Goal: Navigation & Orientation: Find specific page/section

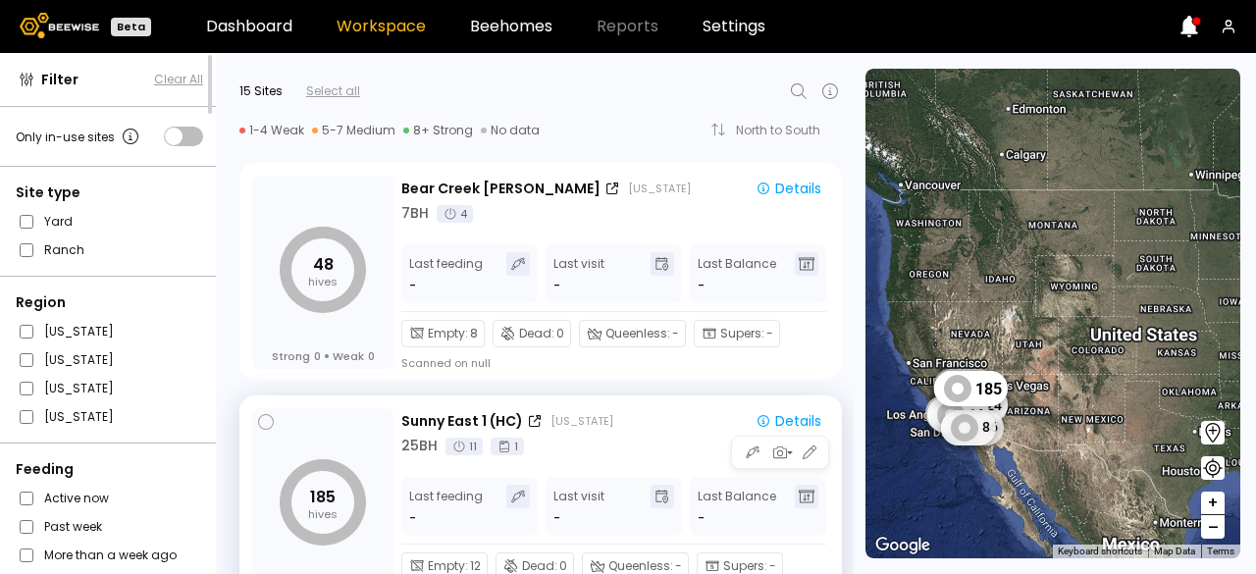
click at [669, 395] on div "185 hives Strong 0 Weak 0 Sunny East 1 (HC) [US_STATE] Details 25 BH 11 1 Last …" at bounding box center [540, 503] width 602 height 217
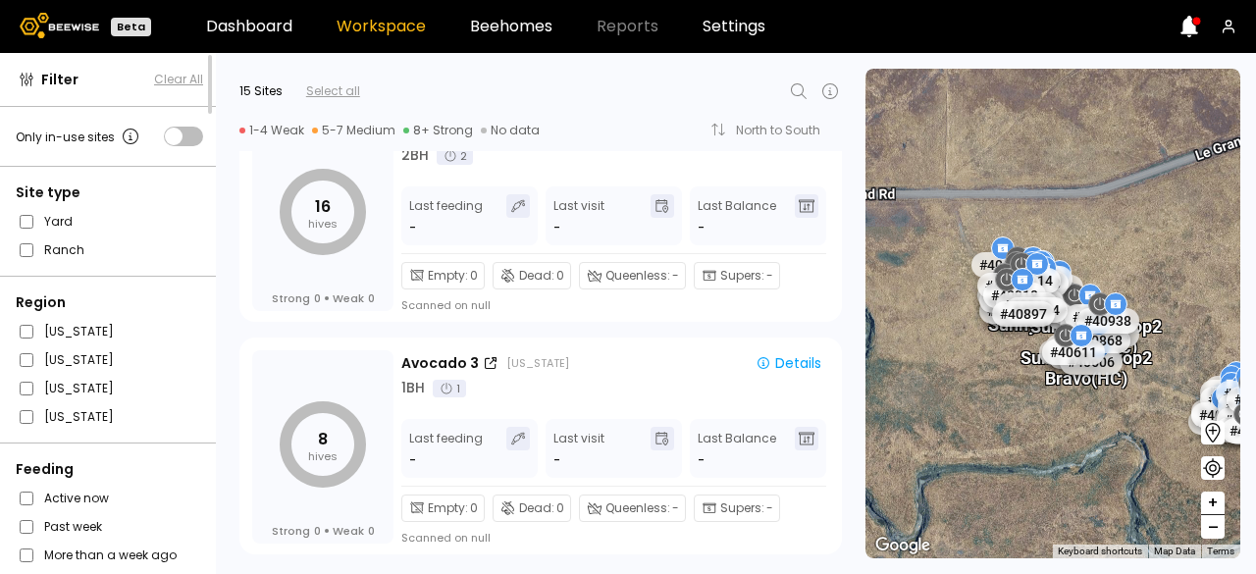
scroll to position [2729, 0]
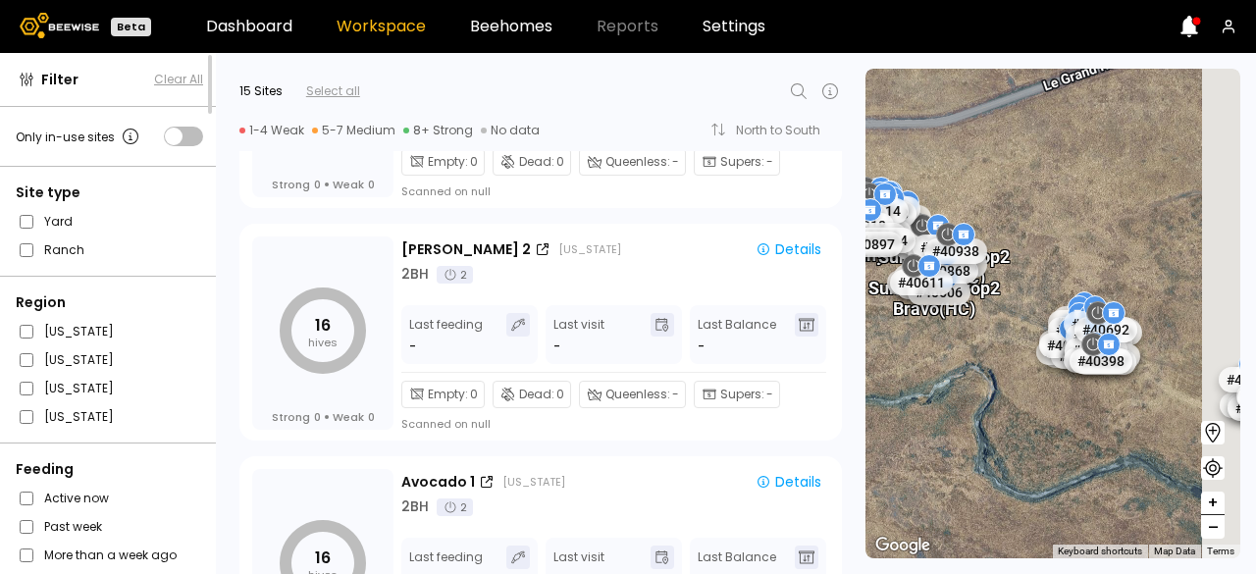
drag, startPoint x: 1122, startPoint y: 393, endPoint x: 962, endPoint y: 321, distance: 175.6
click at [962, 321] on div "Sunny East Drop 2 Bravo (HC)" at bounding box center [999, 318] width 131 height 62
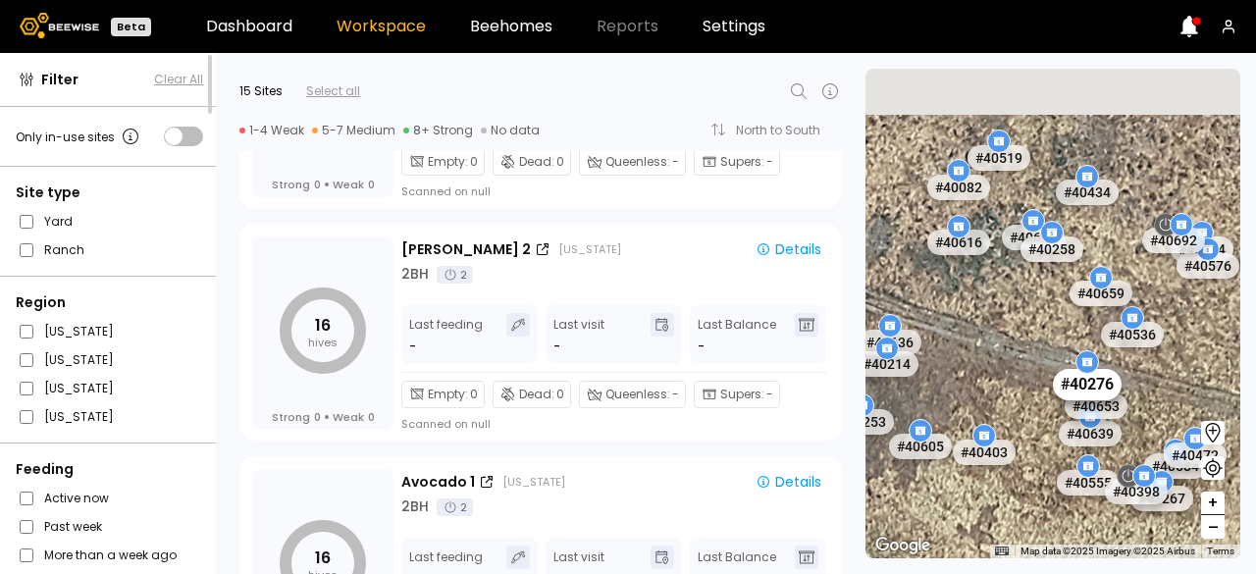
drag, startPoint x: 1037, startPoint y: 229, endPoint x: 1114, endPoint y: 380, distance: 169.8
click at [1114, 380] on div "# 40276" at bounding box center [1087, 384] width 69 height 31
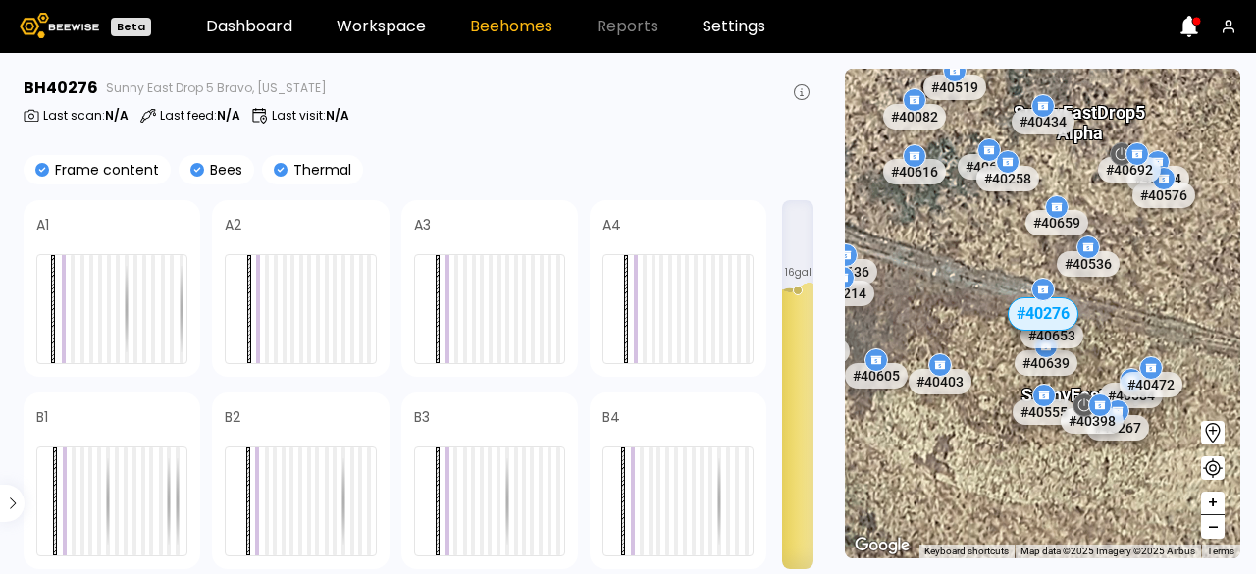
click at [1103, 113] on div "Sunny East Drop 5 Alpha" at bounding box center [1078, 111] width 131 height 62
click at [383, 31] on link "Workspace" at bounding box center [380, 27] width 89 height 16
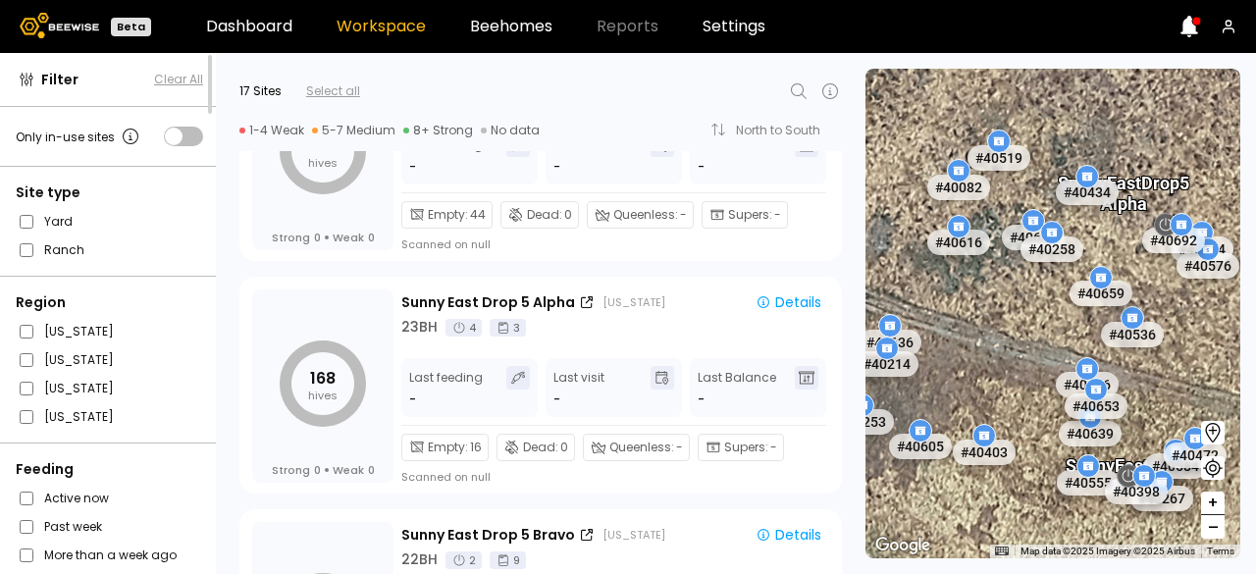
scroll to position [1050, 0]
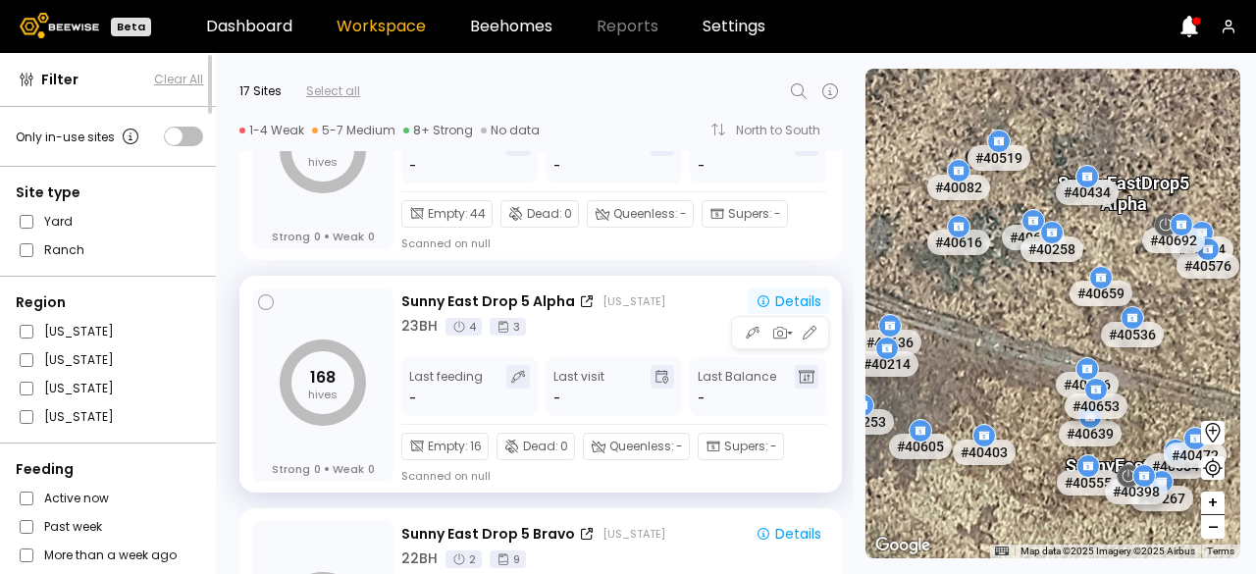
click at [772, 304] on div "Details" at bounding box center [788, 301] width 66 height 14
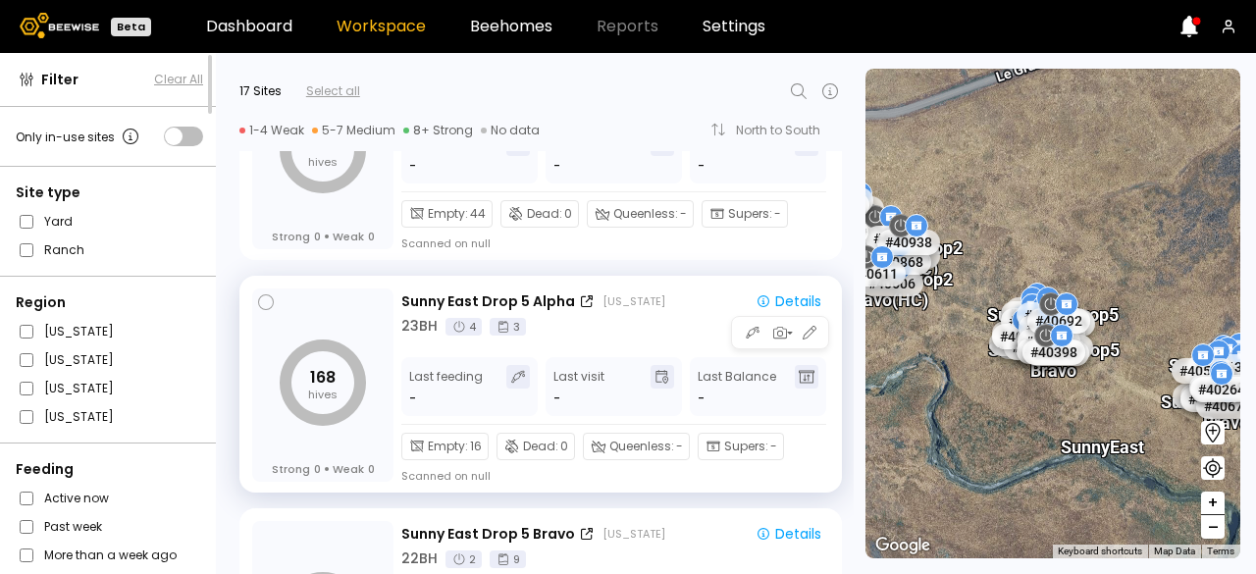
click at [649, 305] on div "[US_STATE]" at bounding box center [633, 301] width 63 height 16
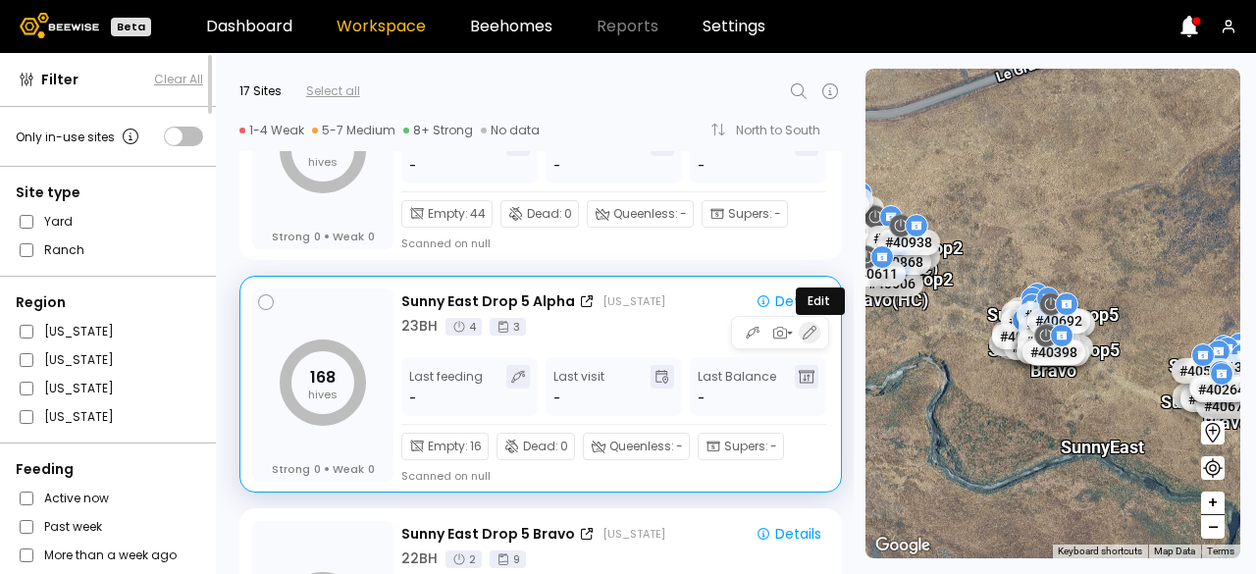
click at [805, 330] on icon "button" at bounding box center [810, 333] width 18 height 18
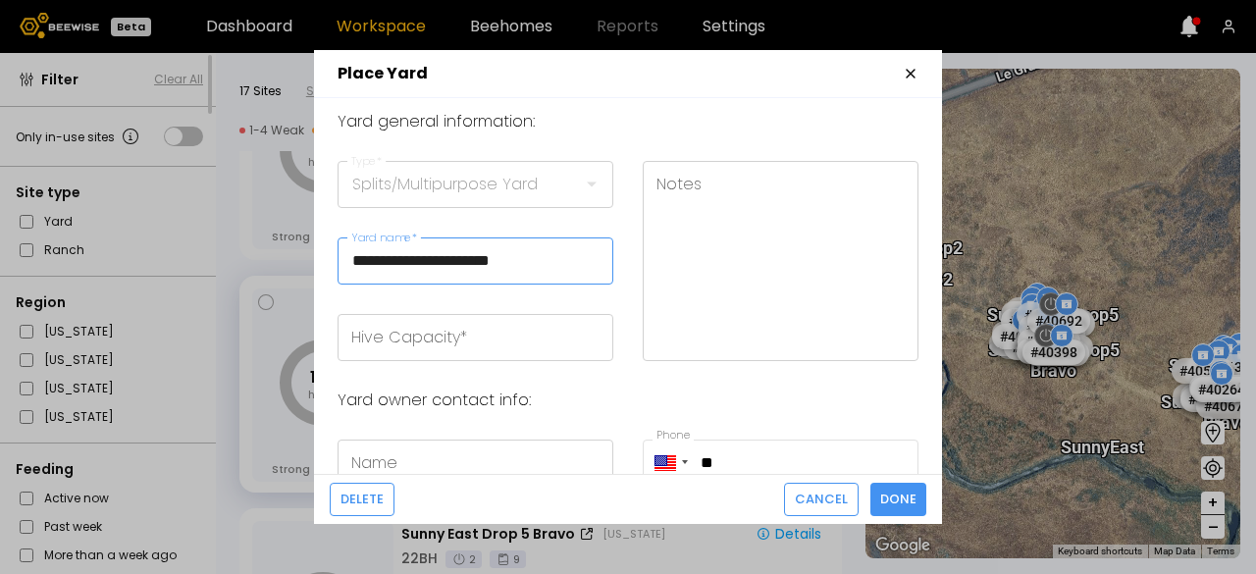
click at [491, 254] on input "**********" at bounding box center [475, 260] width 274 height 45
type input "**********"
click at [545, 178] on fieldset "Splits/Multipurpose Yard Type *" at bounding box center [475, 184] width 276 height 47
click at [587, 183] on fieldset "Splits/Multipurpose Yard Type *" at bounding box center [475, 184] width 276 height 47
click at [446, 327] on input "Hive Capacity *" at bounding box center [475, 337] width 274 height 45
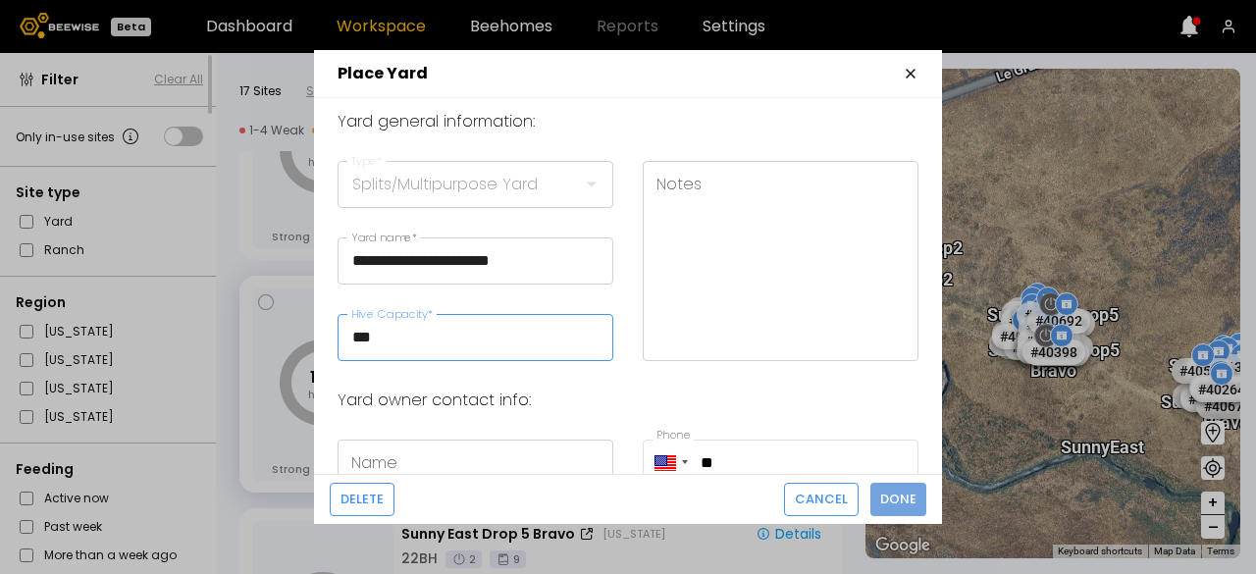
type input "***"
click at [912, 499] on span "Done" at bounding box center [898, 500] width 36 height 20
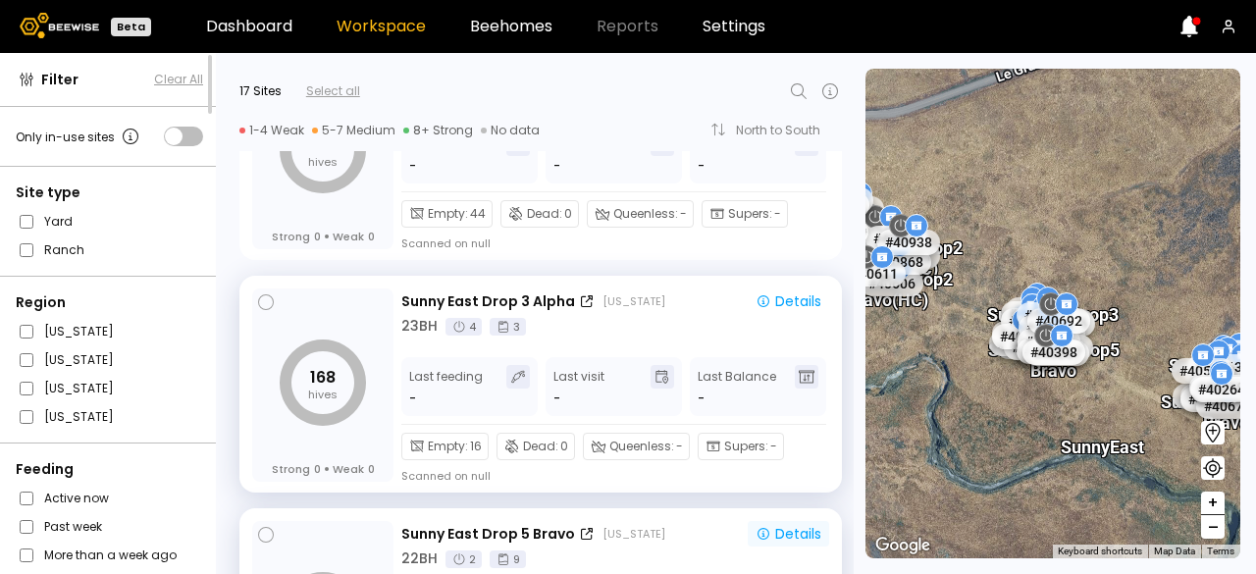
scroll to position [1056, 0]
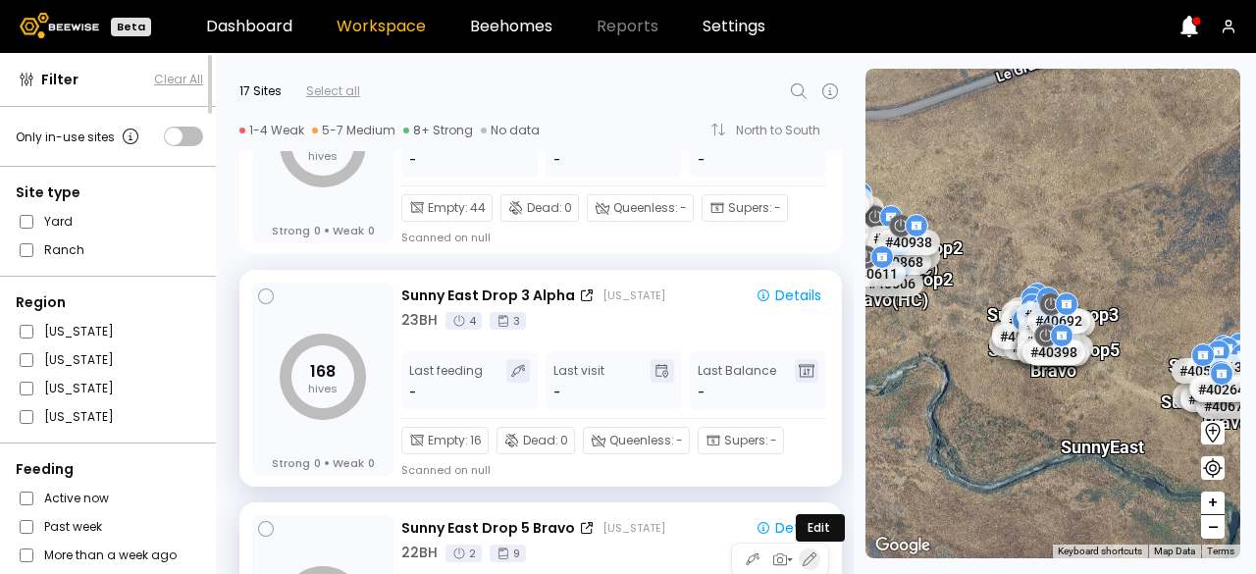
click at [804, 556] on icon "button" at bounding box center [809, 559] width 14 height 14
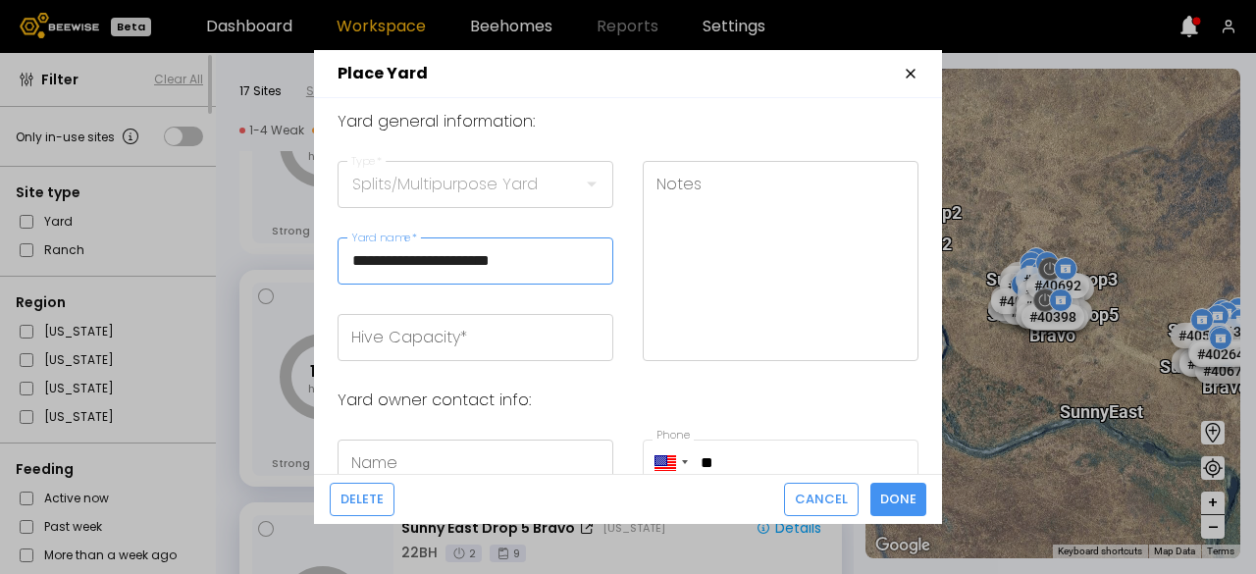
click at [492, 260] on input "**********" at bounding box center [475, 260] width 274 height 45
type input "**********"
click at [454, 332] on input "Hive Capacity *" at bounding box center [475, 337] width 274 height 45
type input "***"
click at [894, 495] on span "Done" at bounding box center [898, 500] width 36 height 20
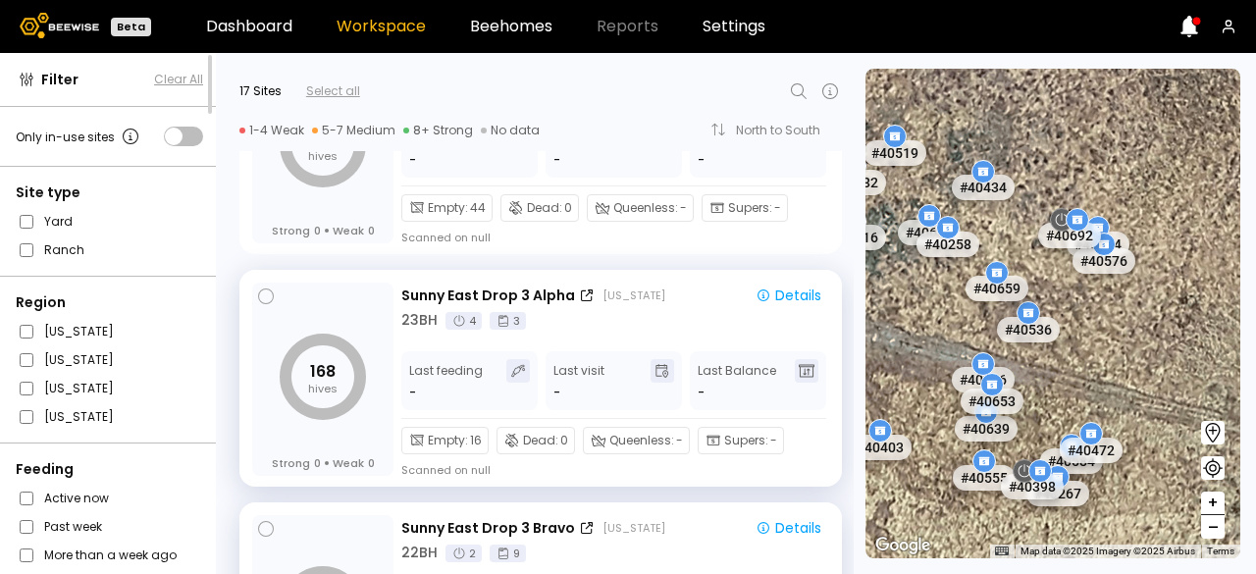
drag, startPoint x: 1012, startPoint y: 358, endPoint x: 1255, endPoint y: 272, distance: 257.2
click at [1255, 272] on section "To navigate the map with touch gestures double-tap and hold your finger on the …" at bounding box center [1060, 313] width 390 height 521
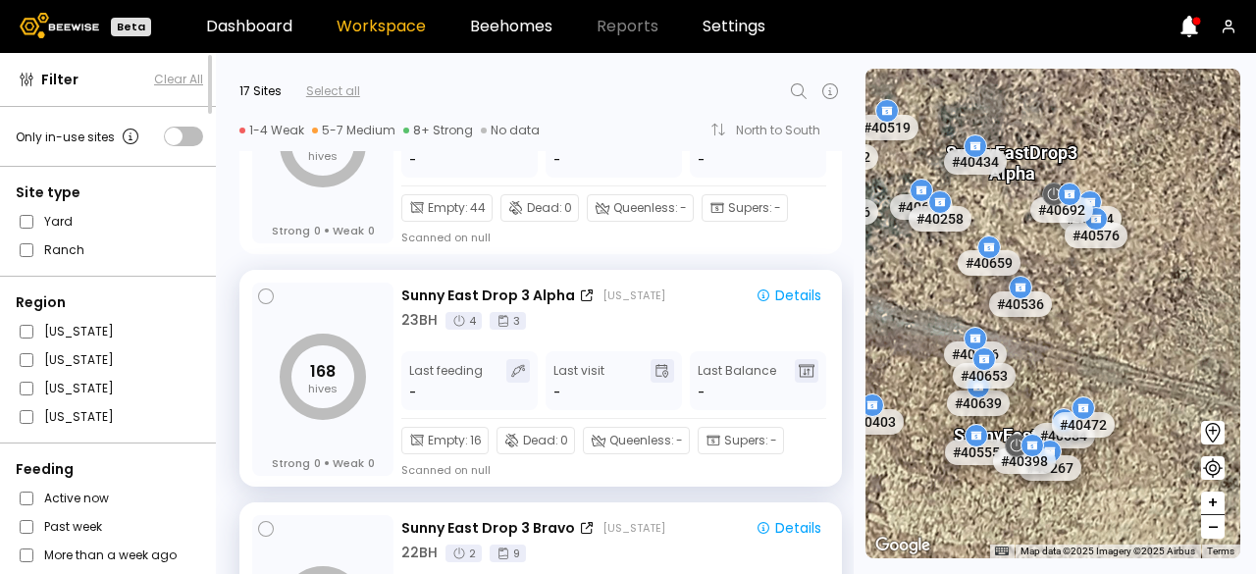
drag, startPoint x: 1147, startPoint y: 372, endPoint x: 1141, endPoint y: 347, distance: 25.2
click at [1141, 347] on div "# 40645 # 40673 # 40665 # 40554 # 40695 # 40666 # 40681 # 40683 # 40628 # 40565…" at bounding box center [1052, 314] width 375 height 490
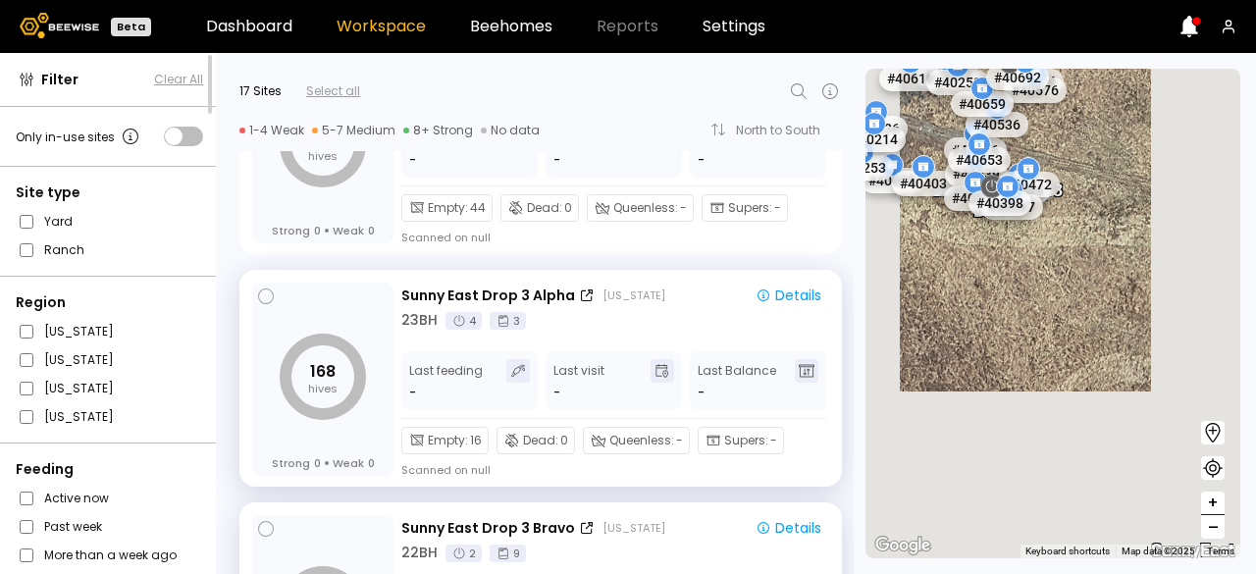
drag, startPoint x: 1040, startPoint y: 292, endPoint x: 1030, endPoint y: 130, distance: 162.2
click at [1030, 130] on div "# 40645 # 40673 # 40665 # 40554 # 40695 # 40666 # 40681 # 40683 # 40628 # 40565…" at bounding box center [1052, 314] width 375 height 490
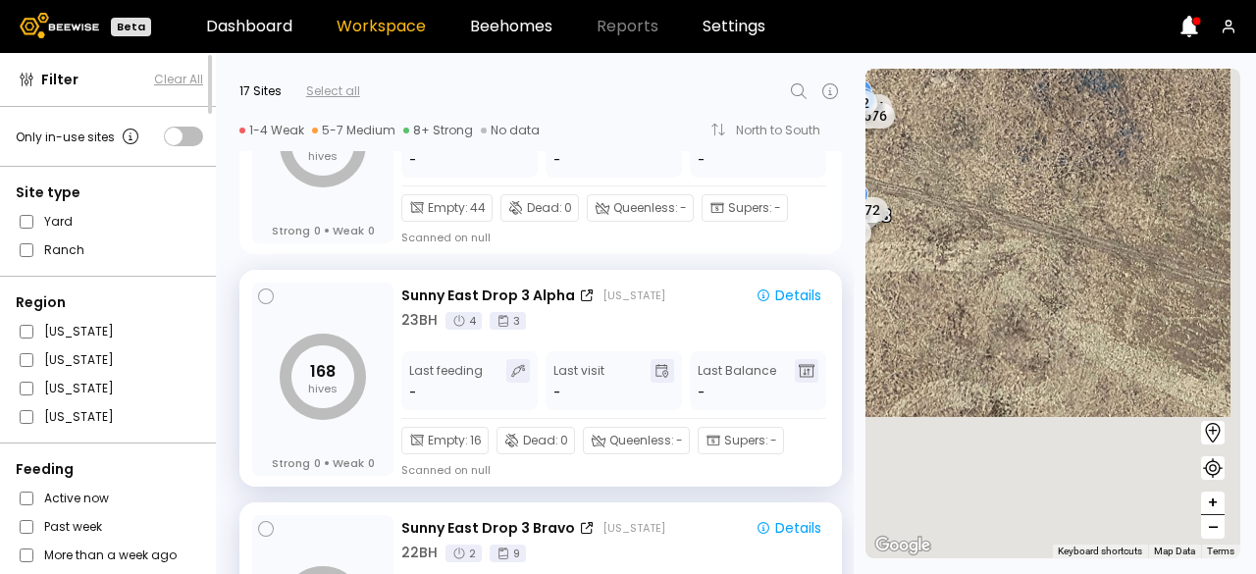
drag, startPoint x: 1035, startPoint y: 259, endPoint x: 852, endPoint y: 287, distance: 184.7
click at [852, 287] on div "Filter Clear All Only in-use sites Site type Yard Ranch Region [US_STATE] [US_S…" at bounding box center [628, 313] width 1256 height 521
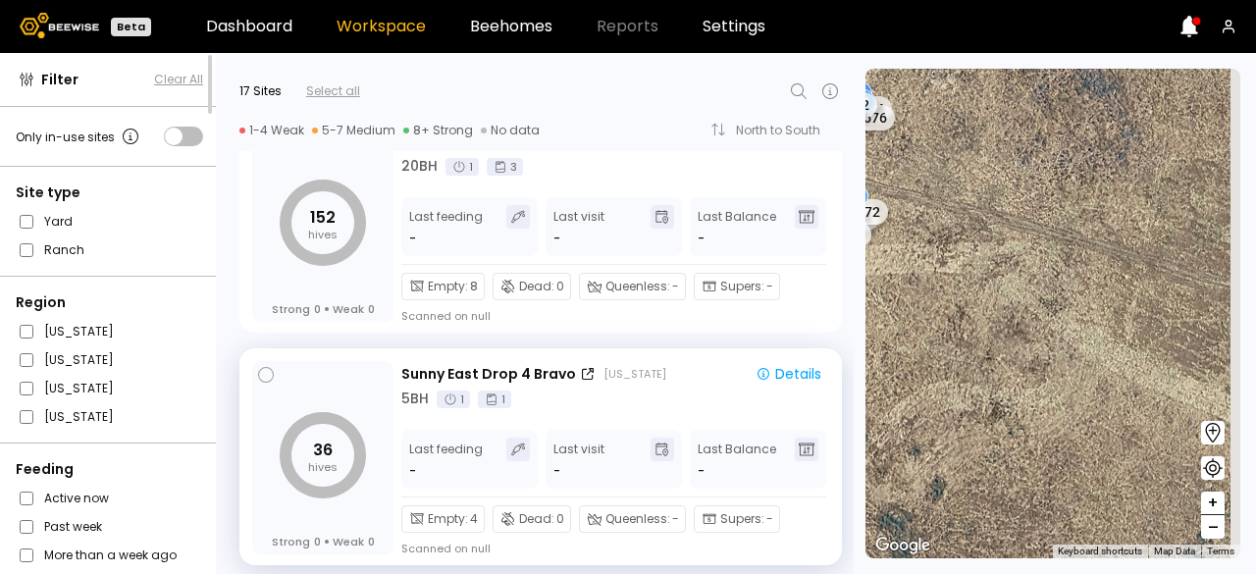
scroll to position [1677, 0]
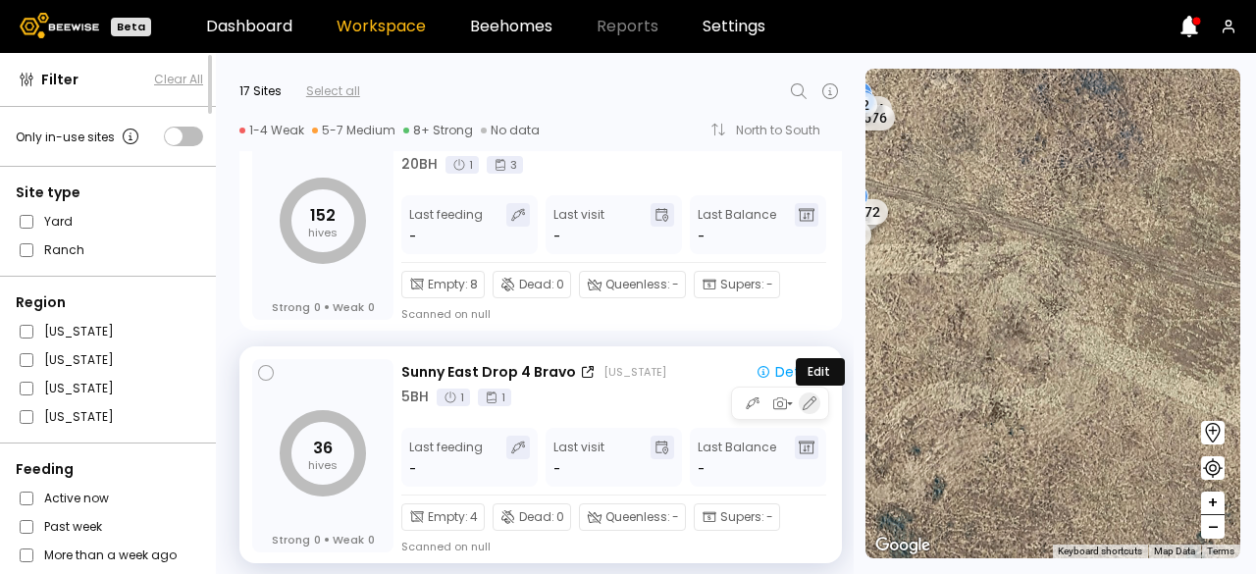
click at [801, 406] on icon "button" at bounding box center [810, 403] width 18 height 18
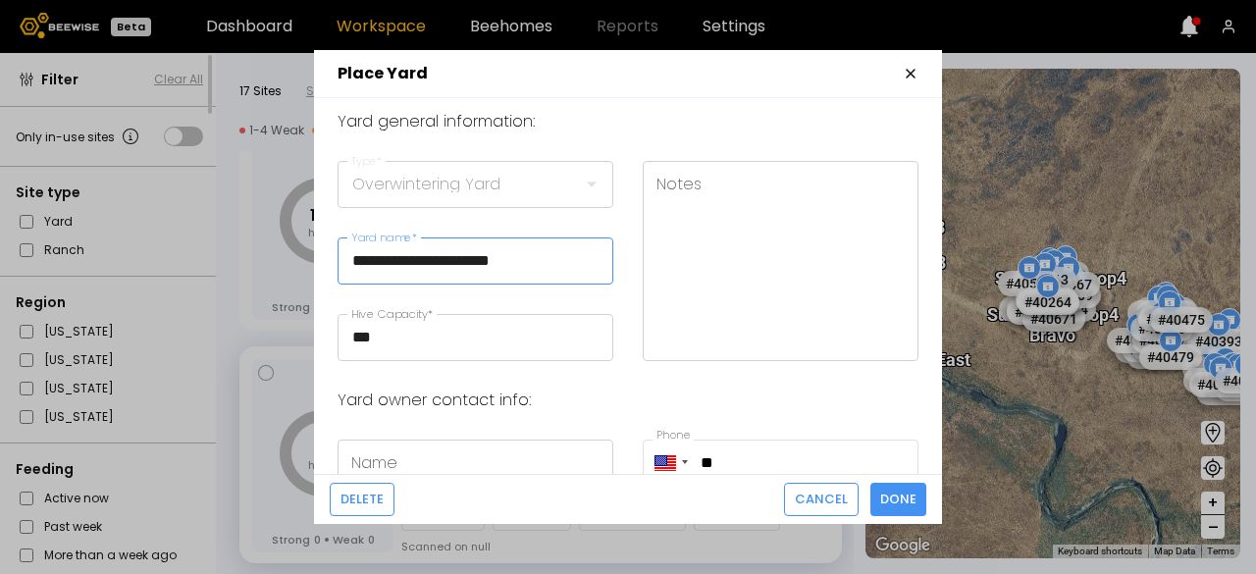
click at [485, 264] on input "**********" at bounding box center [475, 260] width 274 height 45
type input "**********"
click at [890, 494] on span "Done" at bounding box center [898, 500] width 36 height 20
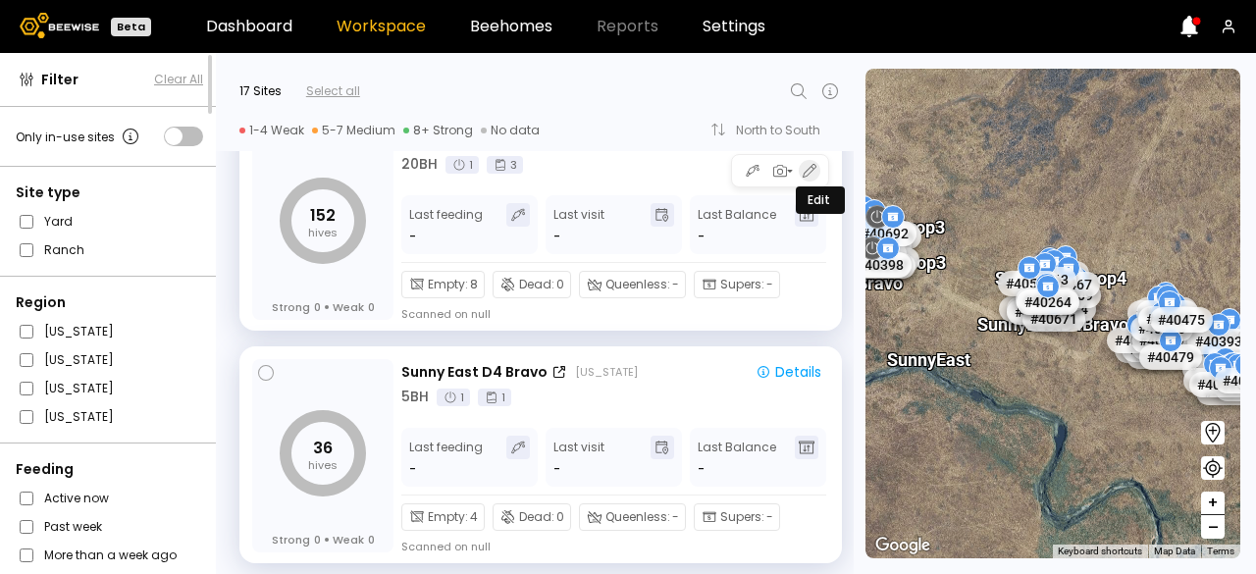
click at [799, 170] on button "button" at bounding box center [810, 171] width 22 height 22
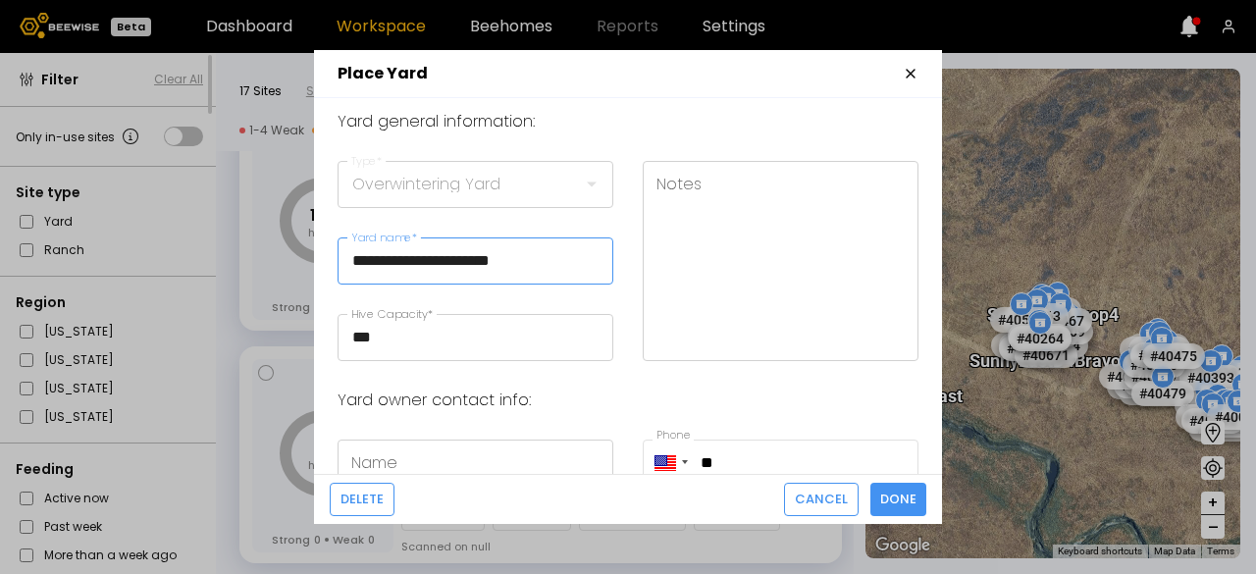
click at [481, 263] on input "**********" at bounding box center [475, 260] width 274 height 45
type input "**********"
click at [912, 505] on span "Done" at bounding box center [898, 500] width 36 height 20
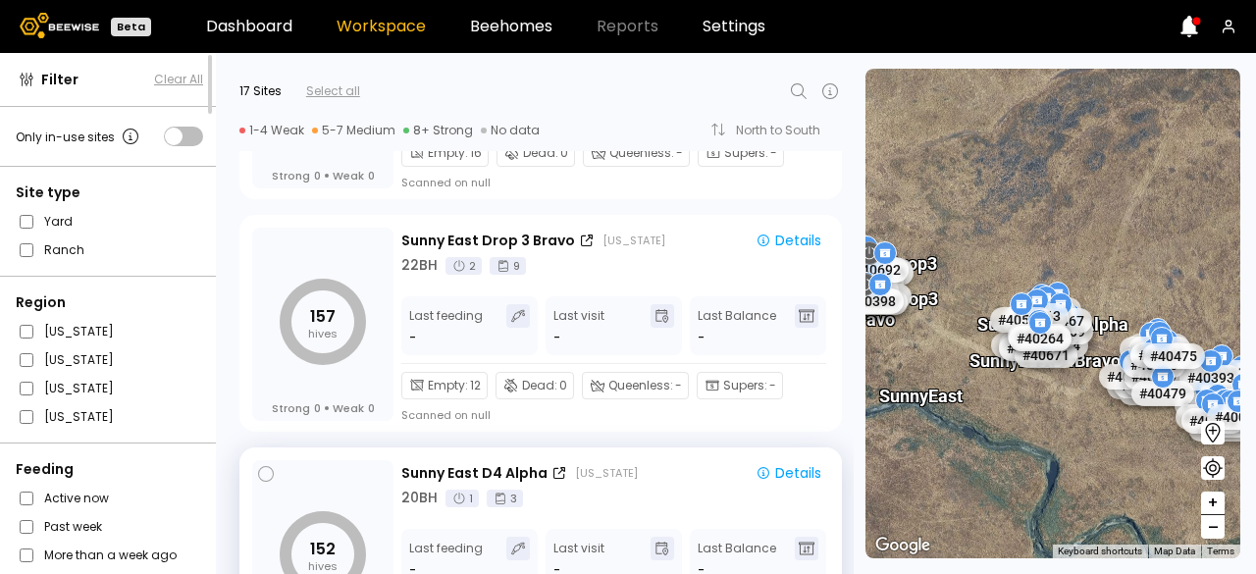
scroll to position [1304, 0]
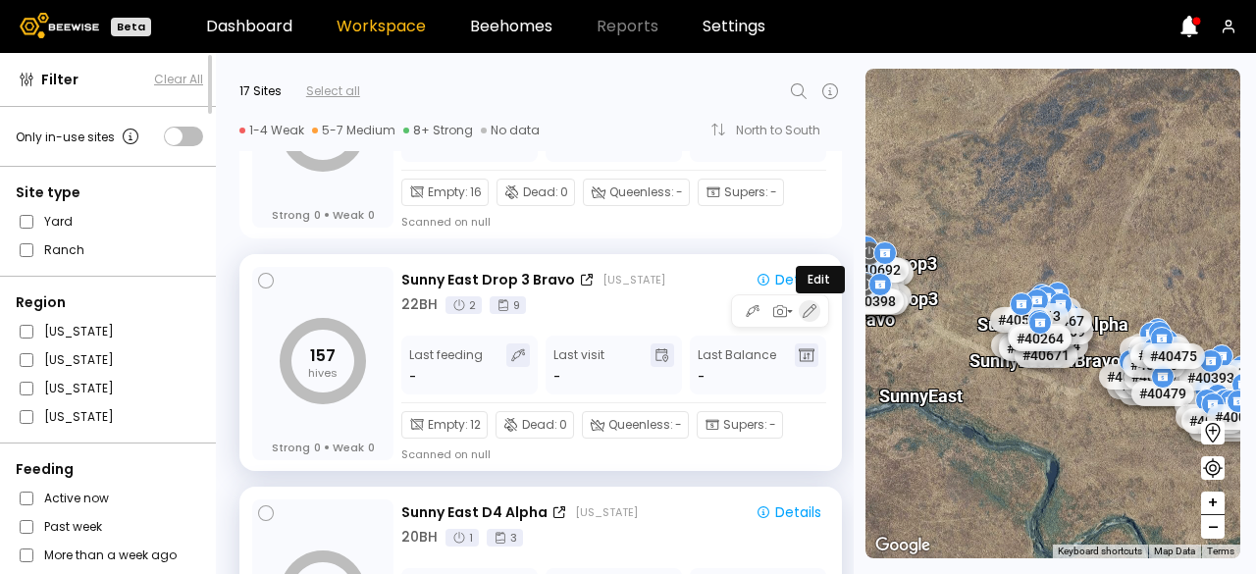
click at [808, 308] on icon "button" at bounding box center [810, 311] width 18 height 18
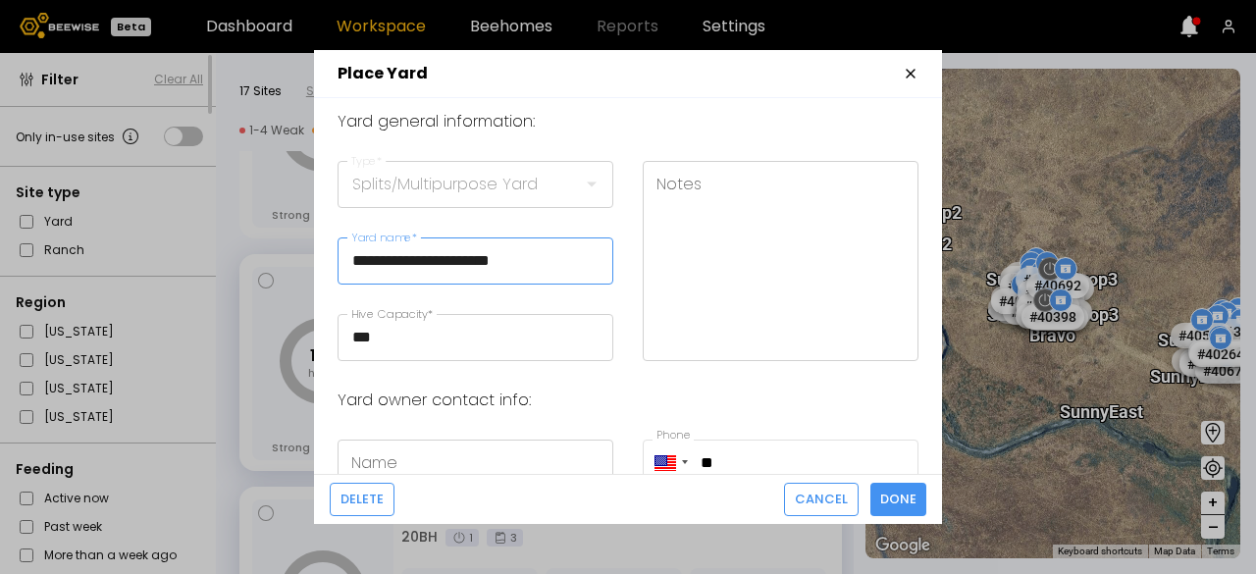
click at [483, 266] on input "**********" at bounding box center [475, 260] width 274 height 45
type input "**********"
click at [895, 506] on span "Done" at bounding box center [898, 500] width 36 height 20
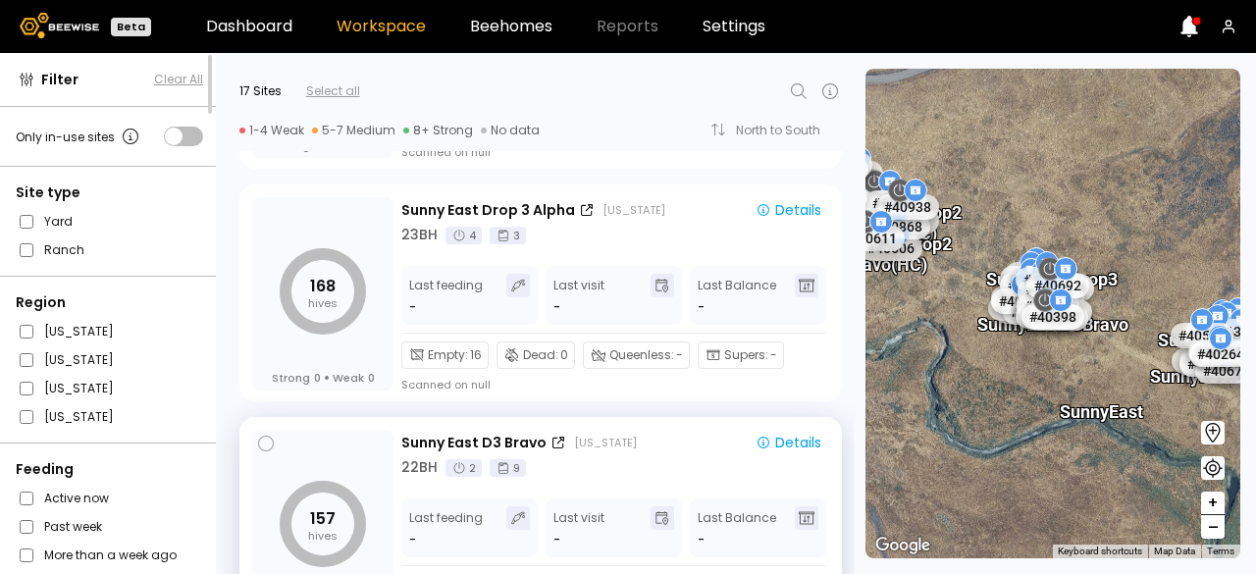
scroll to position [1142, 0]
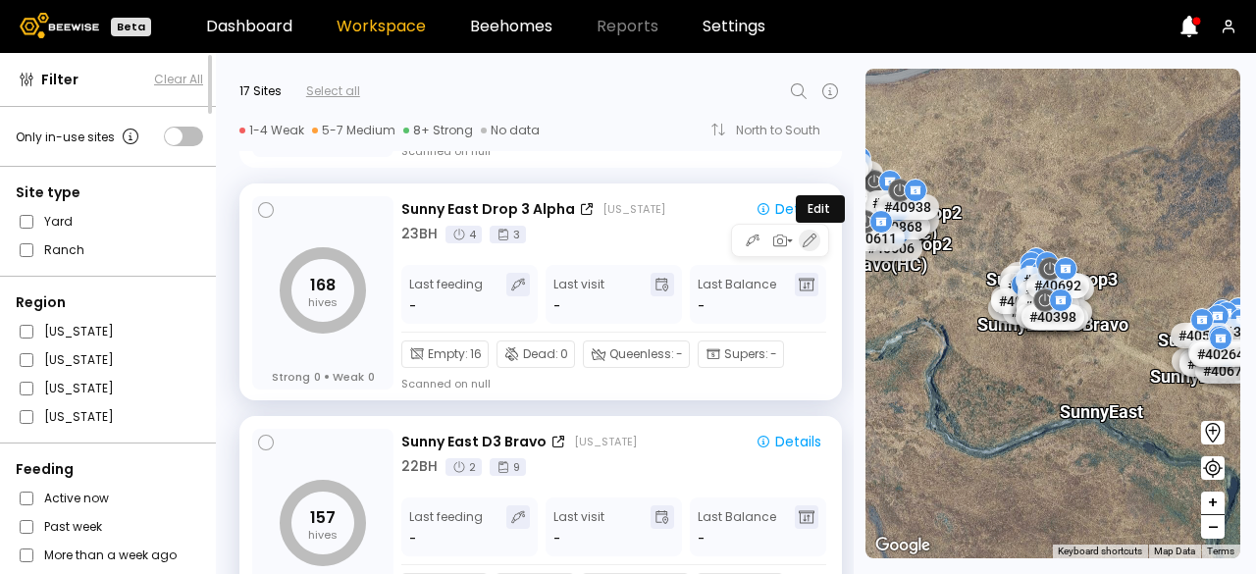
click at [808, 242] on icon "button" at bounding box center [810, 241] width 18 height 18
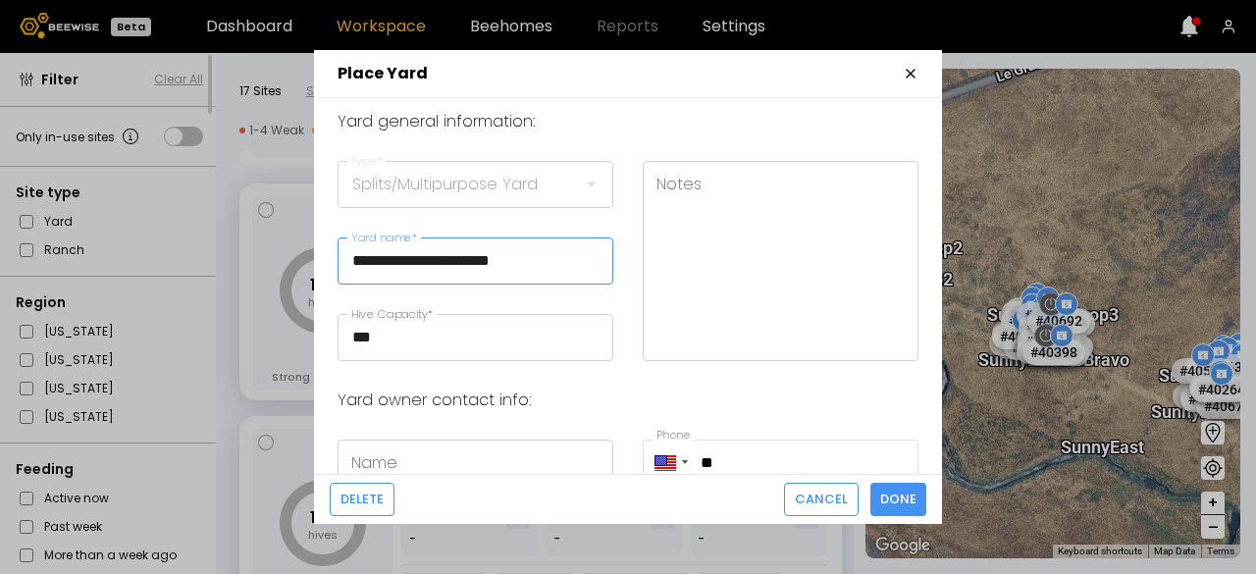
click at [479, 259] on input "**********" at bounding box center [475, 260] width 274 height 45
type input "**********"
click at [892, 501] on span "Done" at bounding box center [898, 500] width 36 height 20
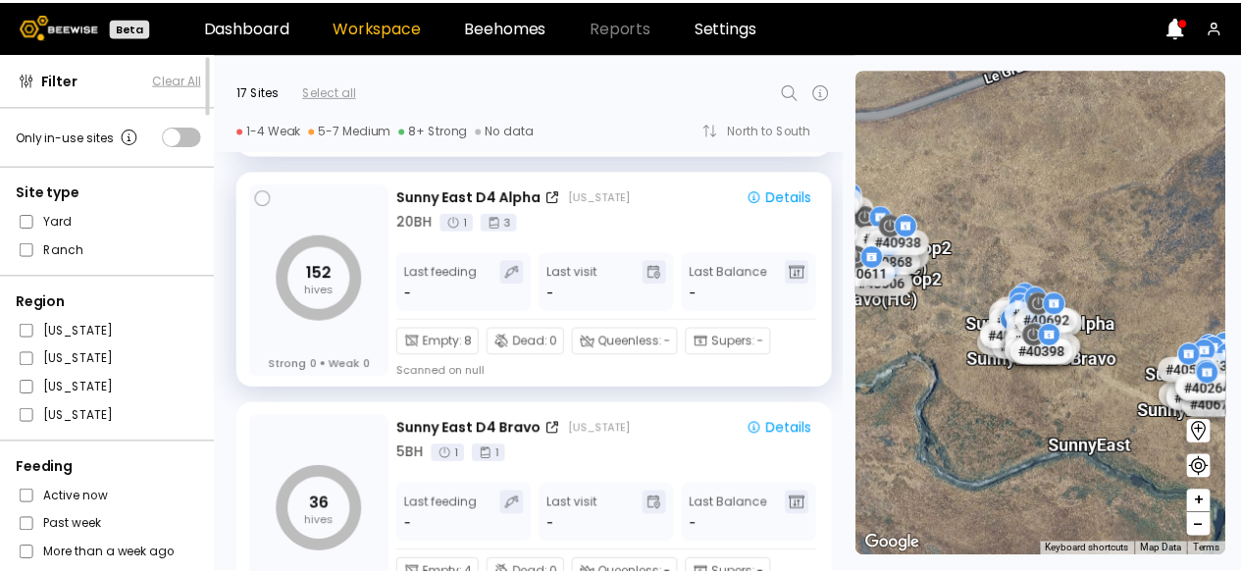
scroll to position [1621, 0]
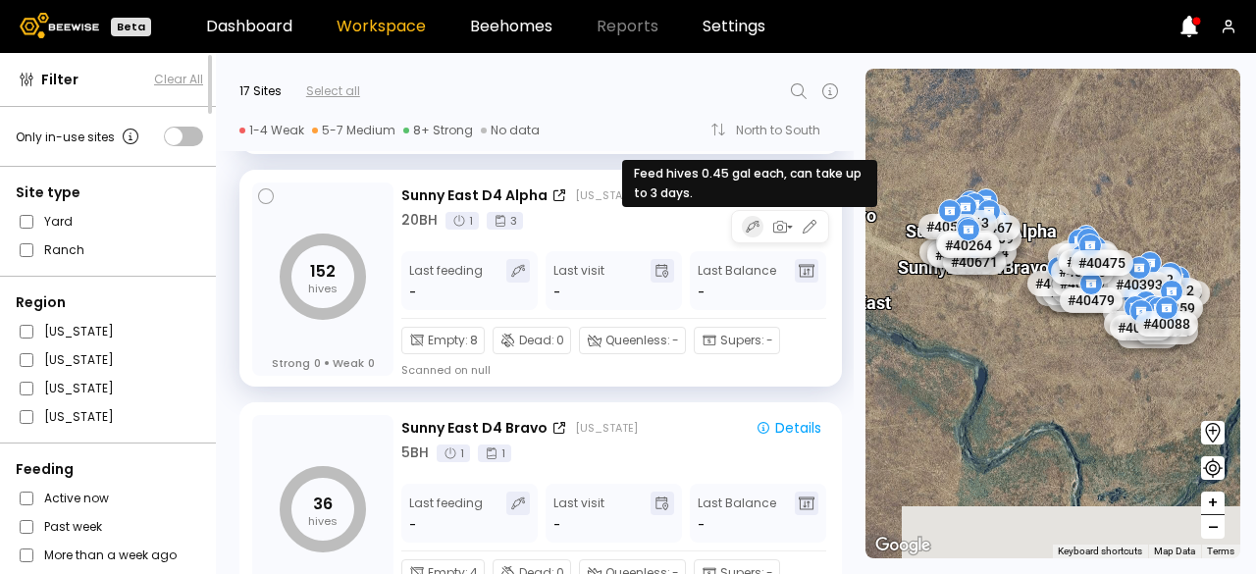
drag, startPoint x: 987, startPoint y: 371, endPoint x: 746, endPoint y: 226, distance: 281.6
click at [746, 226] on div "Filter Clear All Only in-use sites Site type Yard Ranch Region [US_STATE] [US_S…" at bounding box center [628, 313] width 1256 height 521
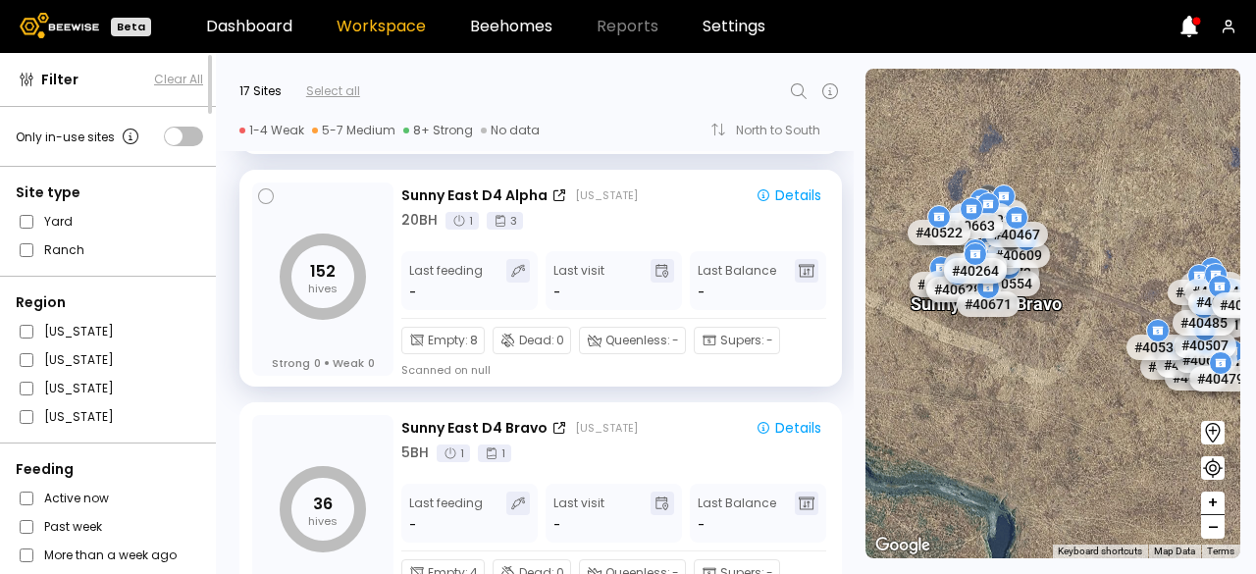
drag, startPoint x: 1147, startPoint y: 325, endPoint x: 1253, endPoint y: 482, distance: 189.4
click at [1253, 482] on section "To navigate the map with touch gestures double-tap and hold your finger on the …" at bounding box center [1060, 313] width 390 height 521
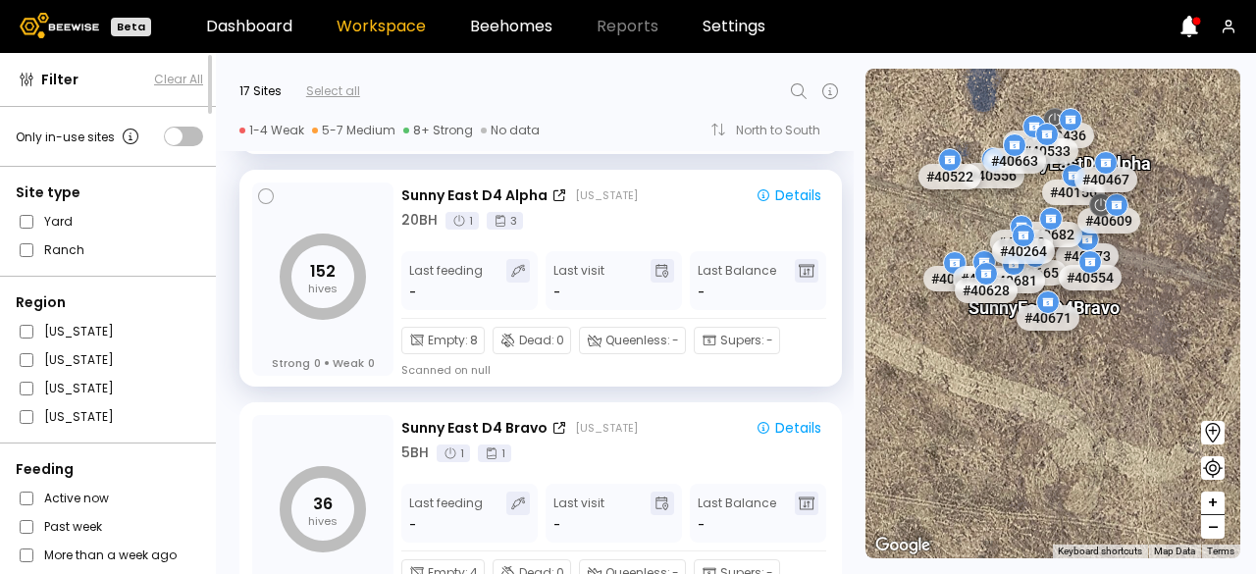
drag, startPoint x: 997, startPoint y: 234, endPoint x: 1179, endPoint y: 276, distance: 187.1
click at [1179, 276] on div "# 40645 # 40673 # 40665 # 40554 # 40695 # 40666 # 40681 # 40683 # 40628 # 40565…" at bounding box center [1052, 314] width 375 height 490
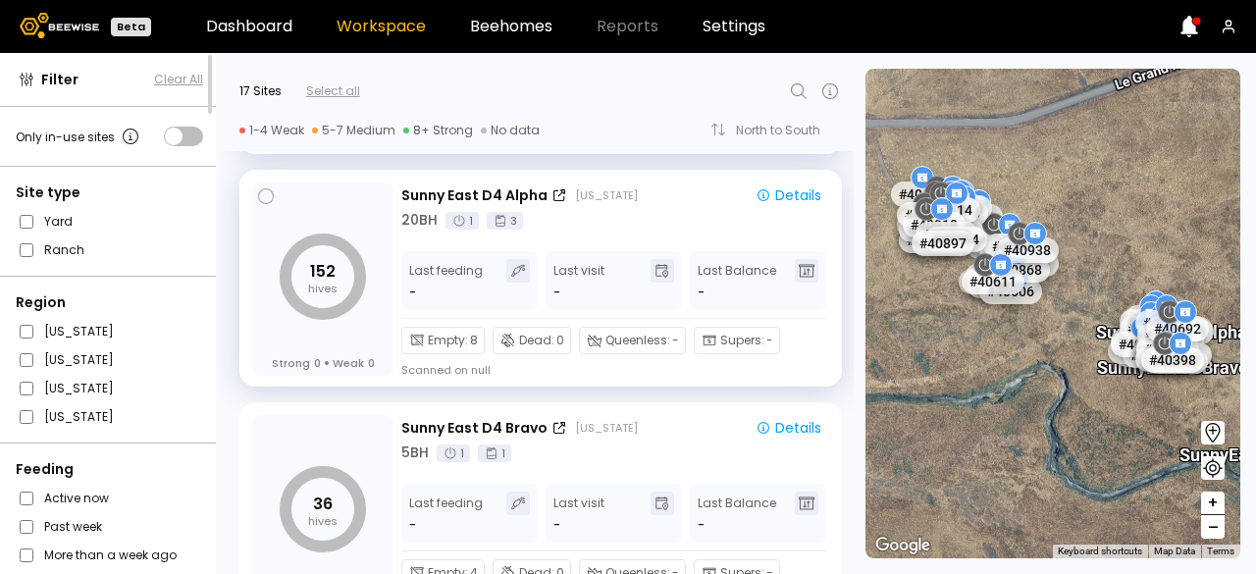
drag, startPoint x: 1046, startPoint y: 251, endPoint x: 1255, endPoint y: 380, distance: 245.3
click at [1255, 380] on section "To navigate the map with touch gestures double-tap and hold your finger on the …" at bounding box center [1060, 313] width 390 height 521
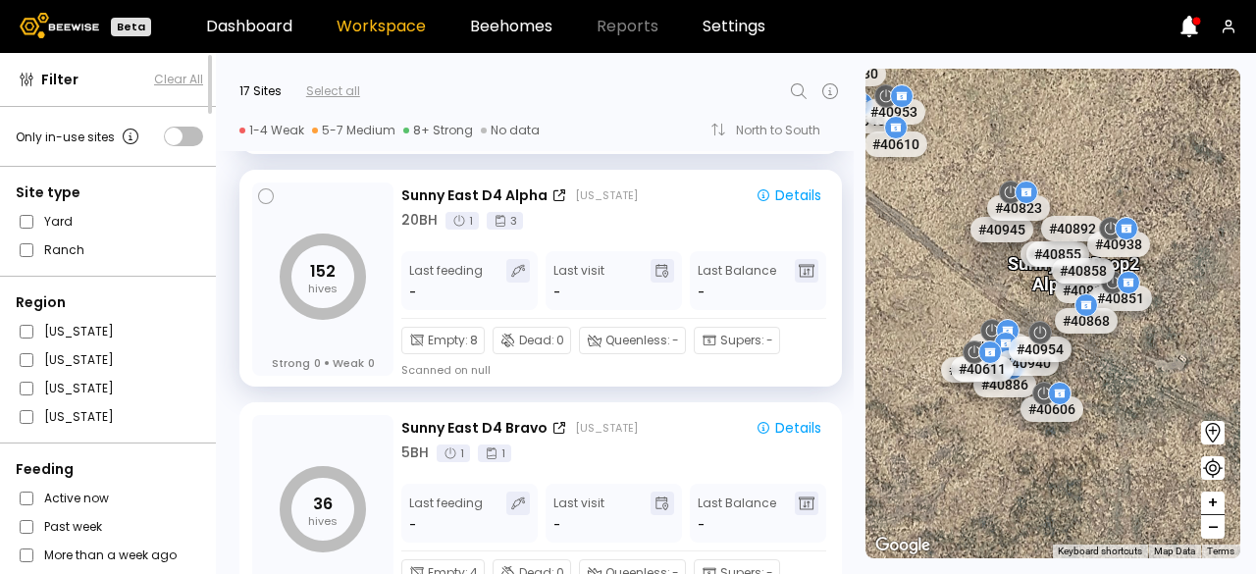
drag, startPoint x: 1058, startPoint y: 274, endPoint x: 1255, endPoint y: 340, distance: 208.2
click at [1255, 340] on section "To navigate the map with touch gestures double-tap and hold your finger on the …" at bounding box center [1060, 313] width 390 height 521
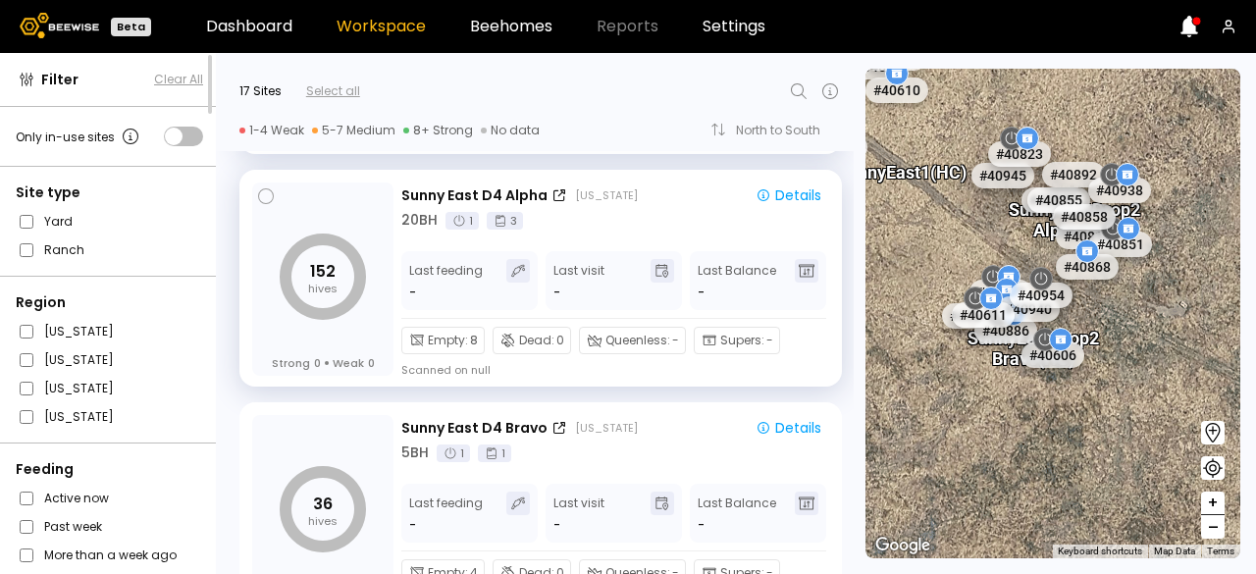
drag, startPoint x: 949, startPoint y: 284, endPoint x: 950, endPoint y: 227, distance: 56.9
click at [950, 227] on div "# 40645 # 40673 # 40665 # 40554 # 40695 # 40666 # 40681 # 40683 # 40628 # 40565…" at bounding box center [1052, 314] width 375 height 490
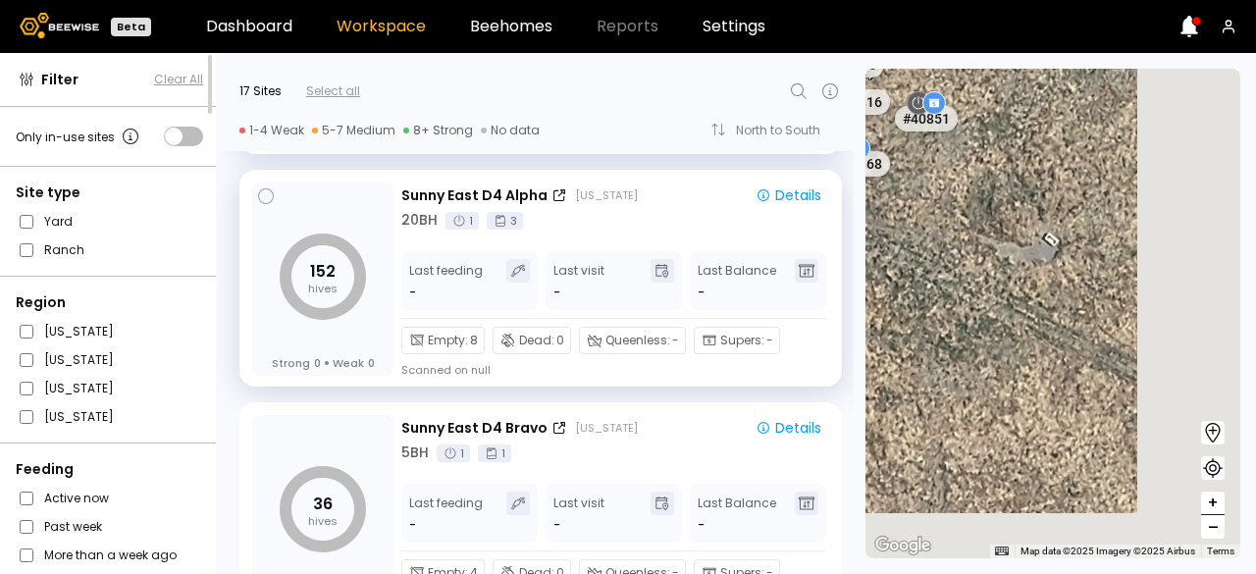
drag, startPoint x: 1135, startPoint y: 434, endPoint x: 830, endPoint y: 284, distance: 339.6
click at [830, 284] on div "Filter Clear All Only in-use sites Site type Yard Ranch Region [US_STATE] [US_S…" at bounding box center [628, 313] width 1256 height 521
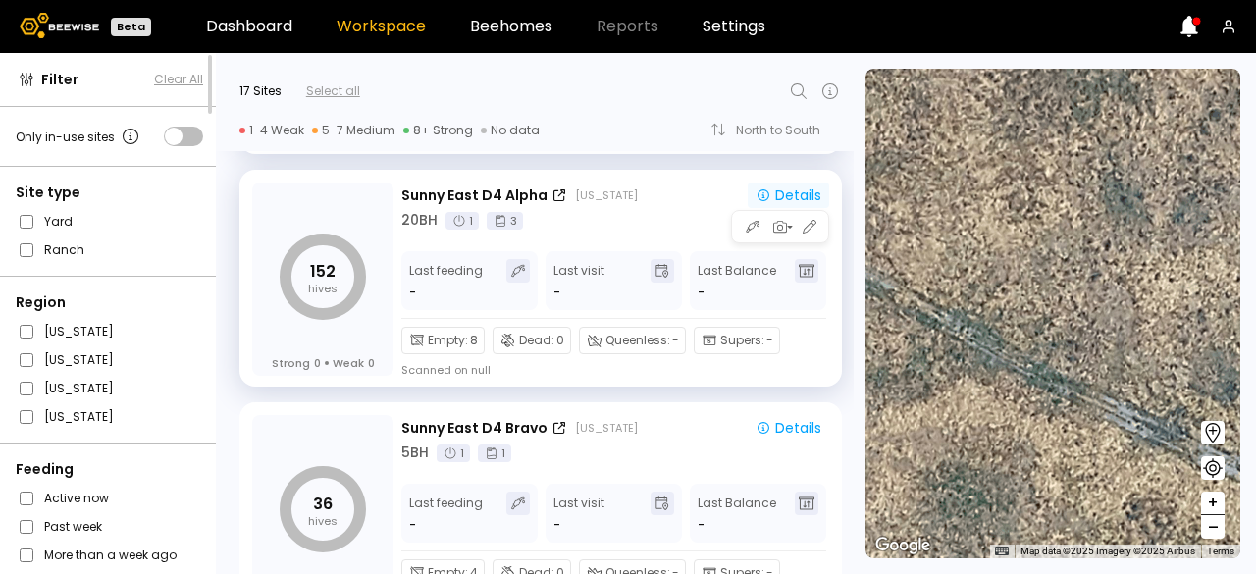
drag, startPoint x: 1077, startPoint y: 313, endPoint x: 769, endPoint y: 204, distance: 326.7
click at [769, 204] on div "Filter Clear All Only in-use sites Site type Yard Ranch Region [US_STATE] [US_S…" at bounding box center [628, 313] width 1256 height 521
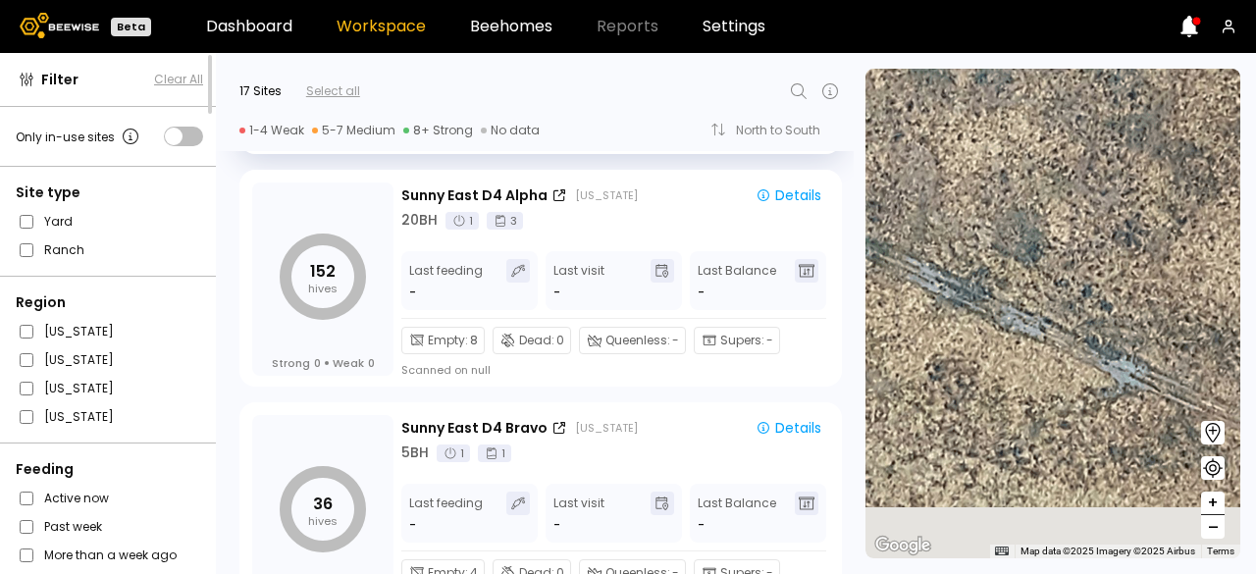
drag, startPoint x: 1048, startPoint y: 294, endPoint x: 846, endPoint y: 152, distance: 247.1
click at [846, 152] on div "Filter Clear All Only in-use sites Site type Yard Ranch Region [US_STATE] [US_S…" at bounding box center [628, 313] width 1256 height 521
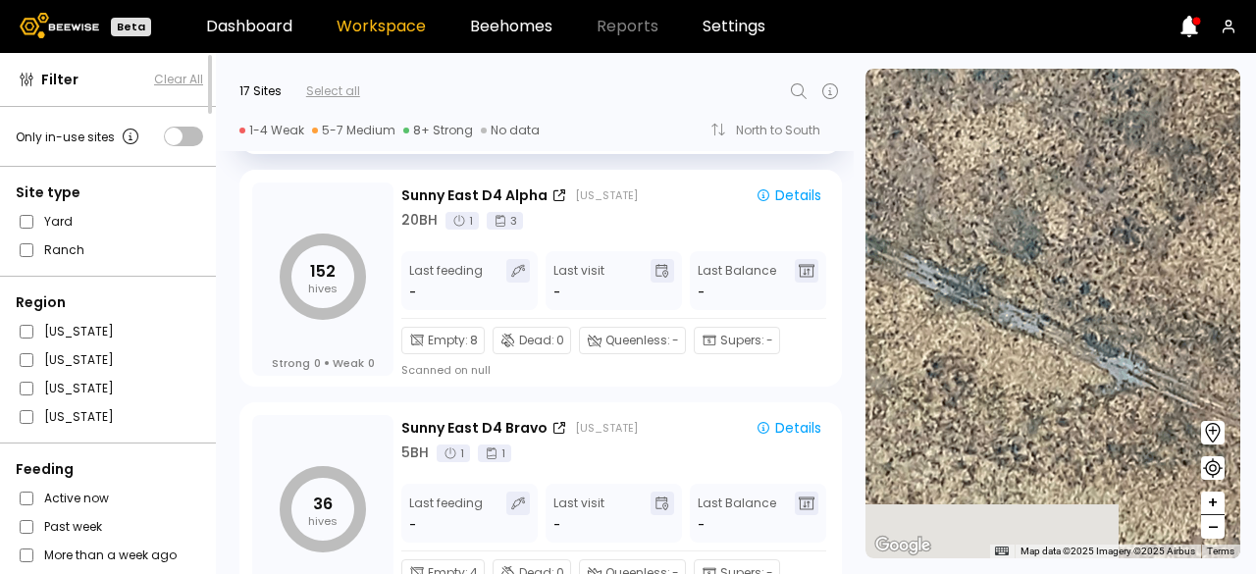
click at [1184, 32] on icon at bounding box center [1189, 27] width 18 height 22
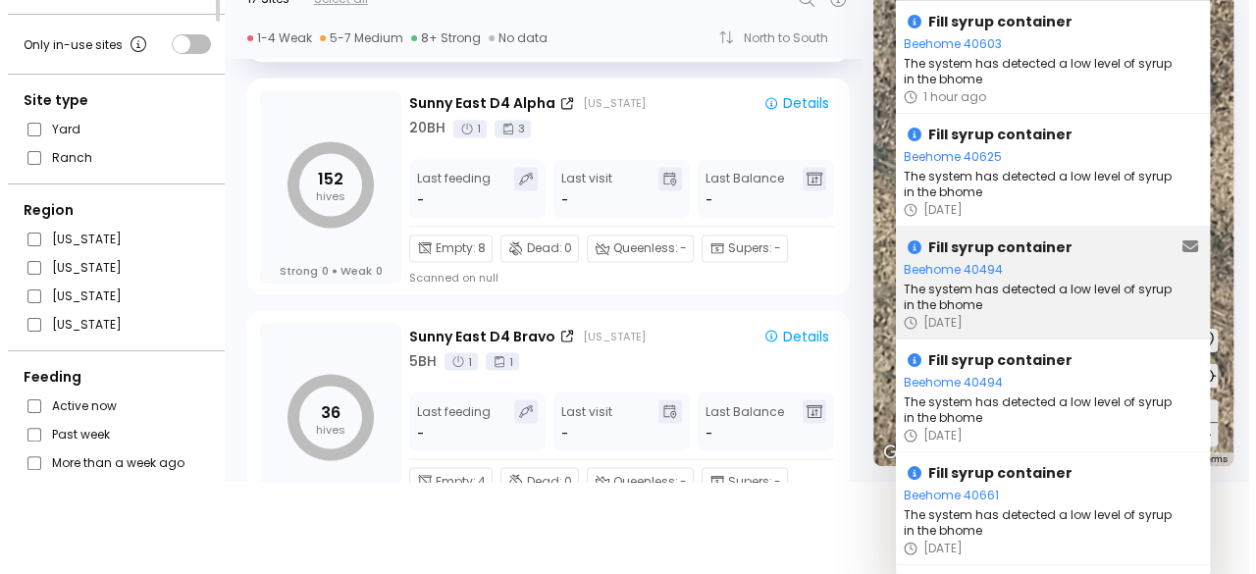
scroll to position [0, 0]
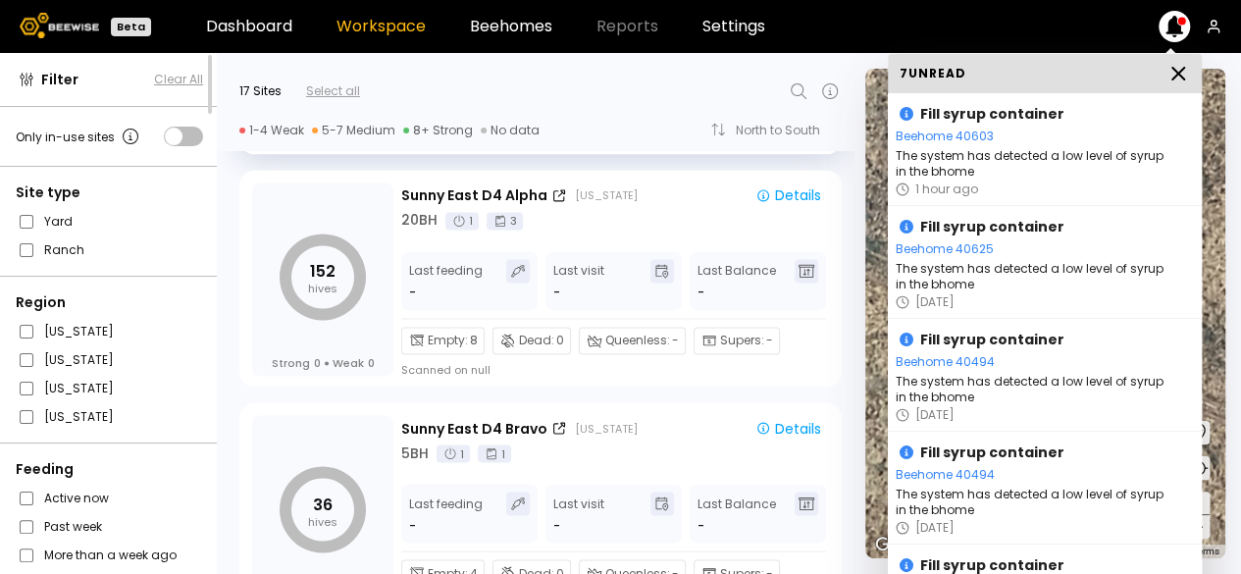
click at [1172, 72] on icon at bounding box center [1178, 74] width 24 height 24
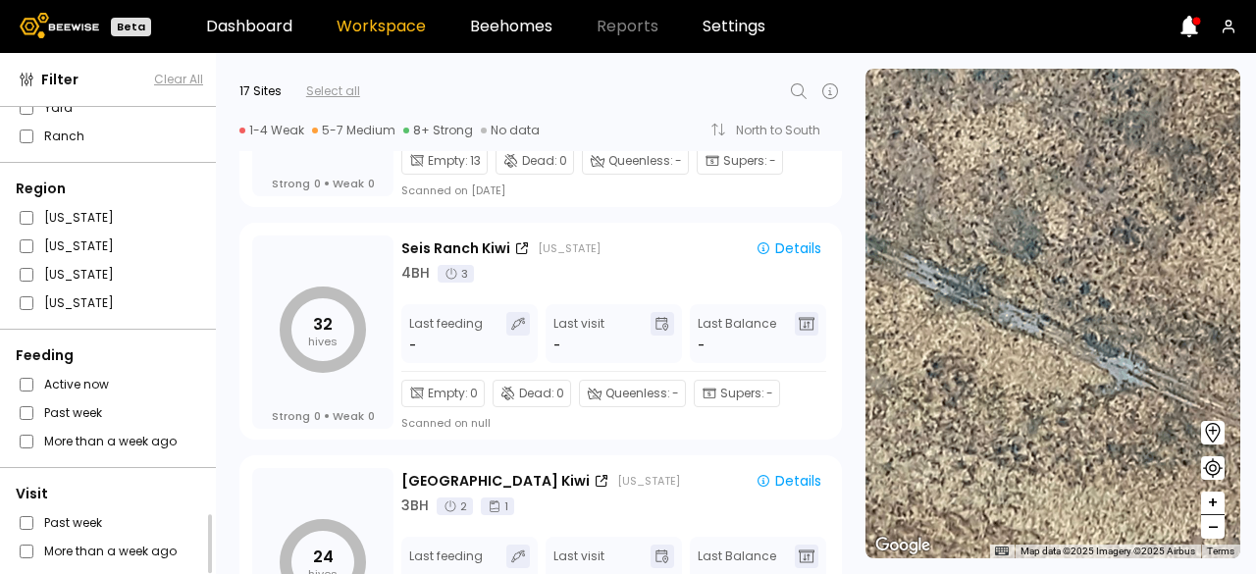
scroll to position [2249, 0]
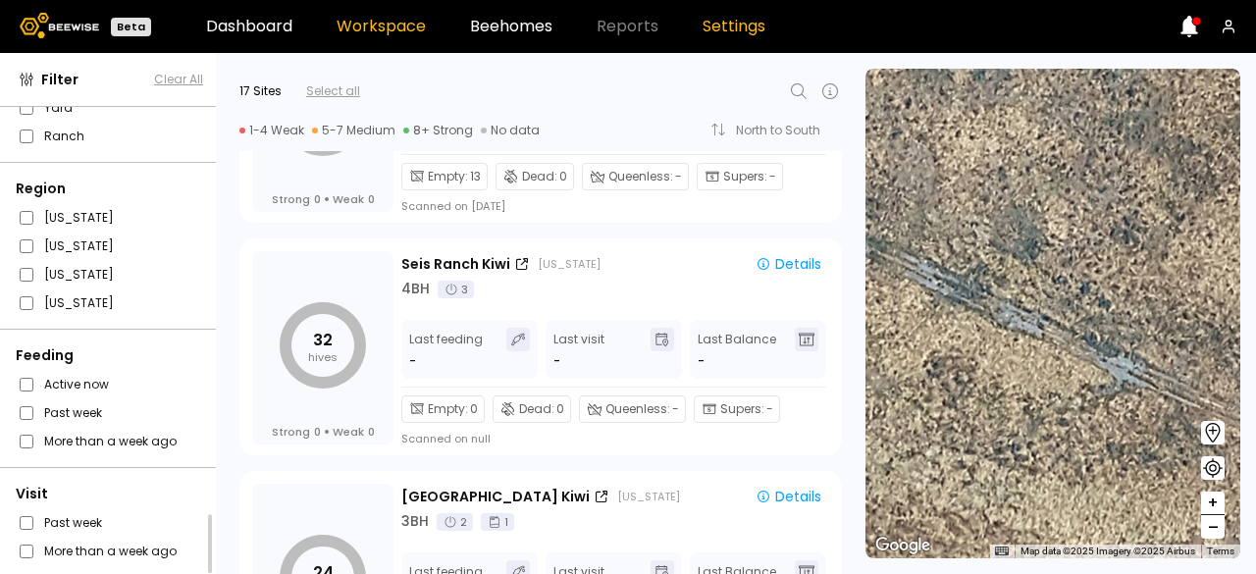
click at [730, 34] on link "Settings" at bounding box center [733, 27] width 63 height 16
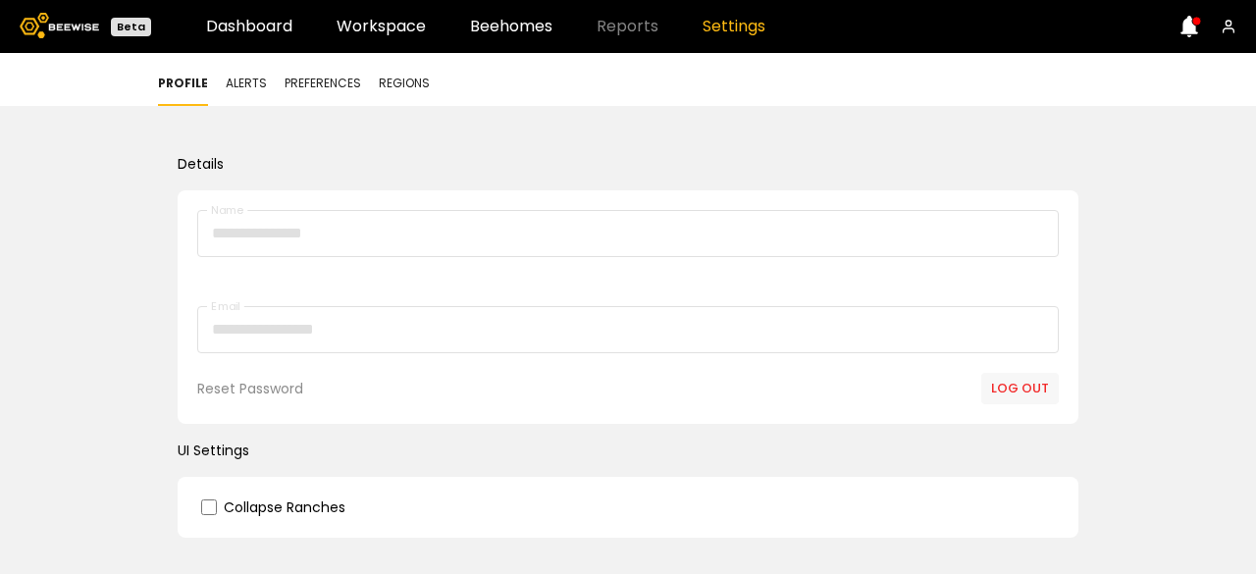
click at [245, 86] on span "Alerts" at bounding box center [246, 84] width 41 height 18
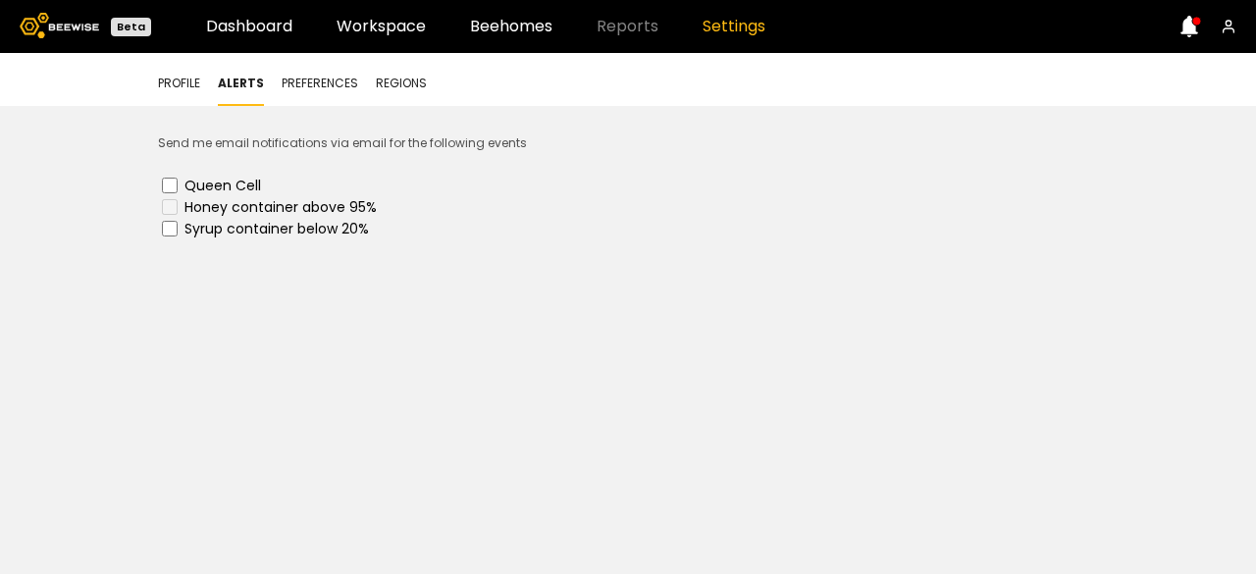
click at [314, 87] on span "Preferences" at bounding box center [320, 84] width 77 height 18
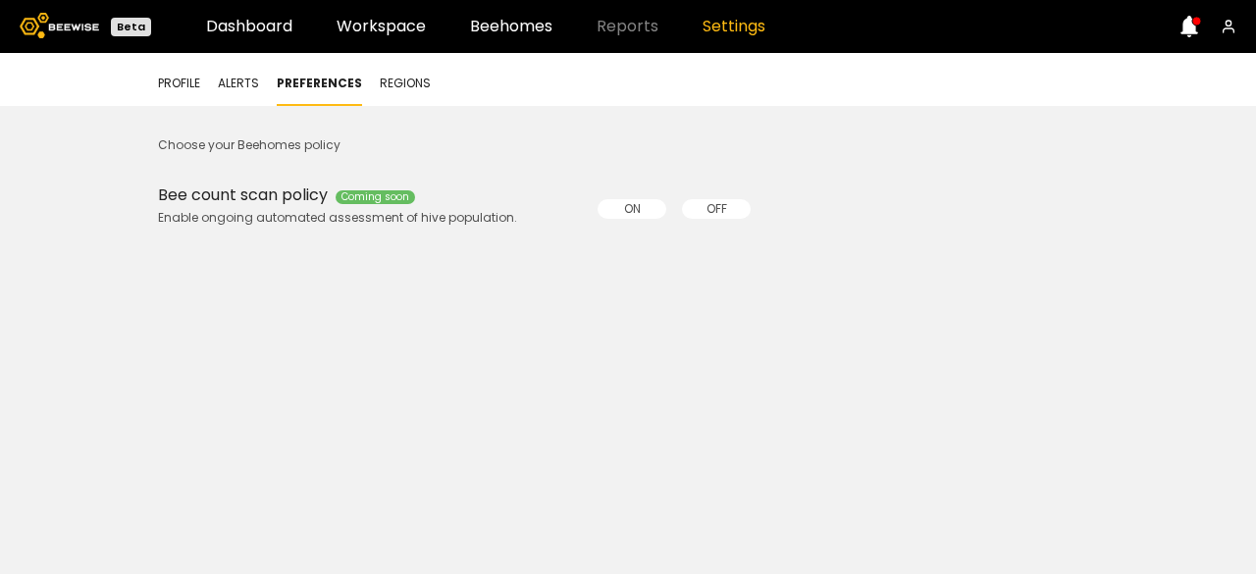
click at [406, 87] on span "Regions" at bounding box center [405, 84] width 51 height 18
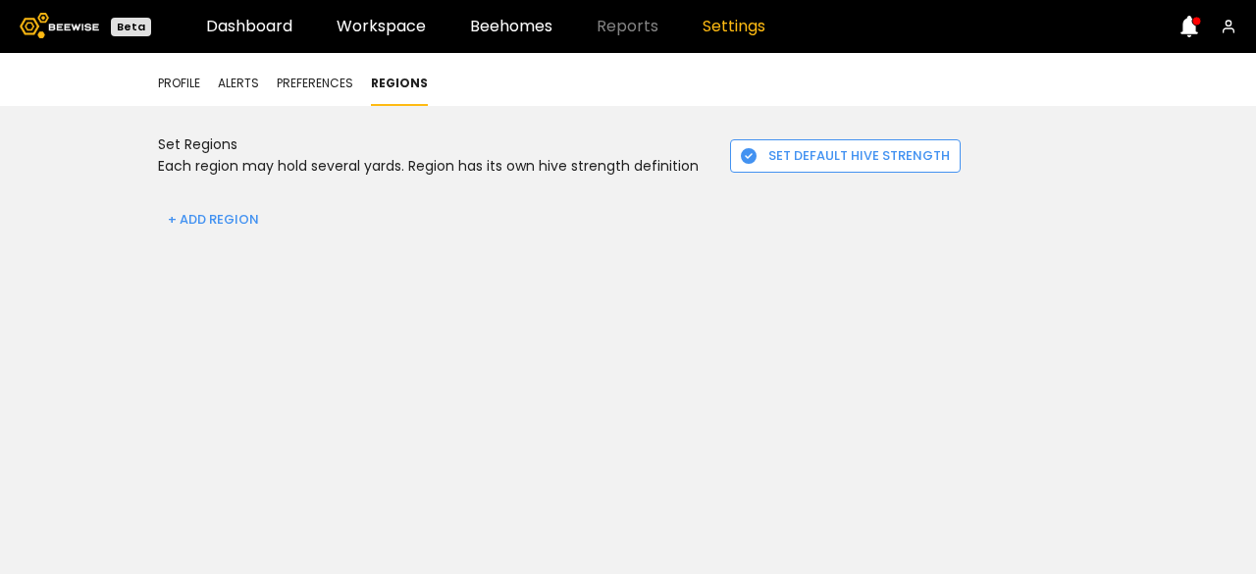
click at [186, 81] on span "Profile" at bounding box center [179, 84] width 42 height 18
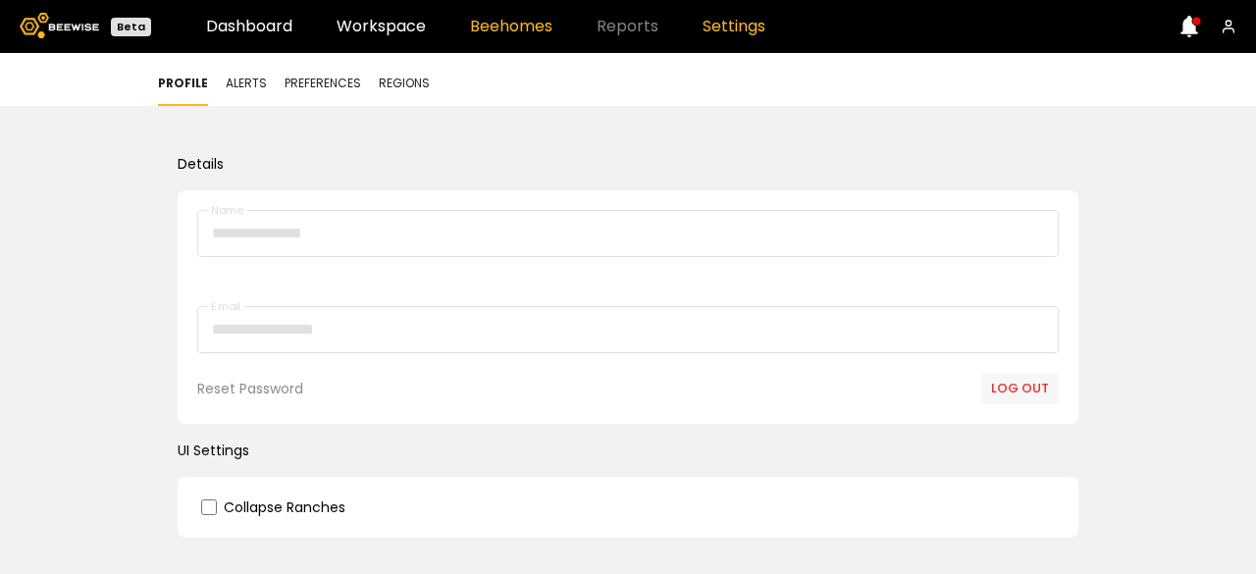
click at [522, 27] on link "Beehomes" at bounding box center [511, 27] width 82 height 16
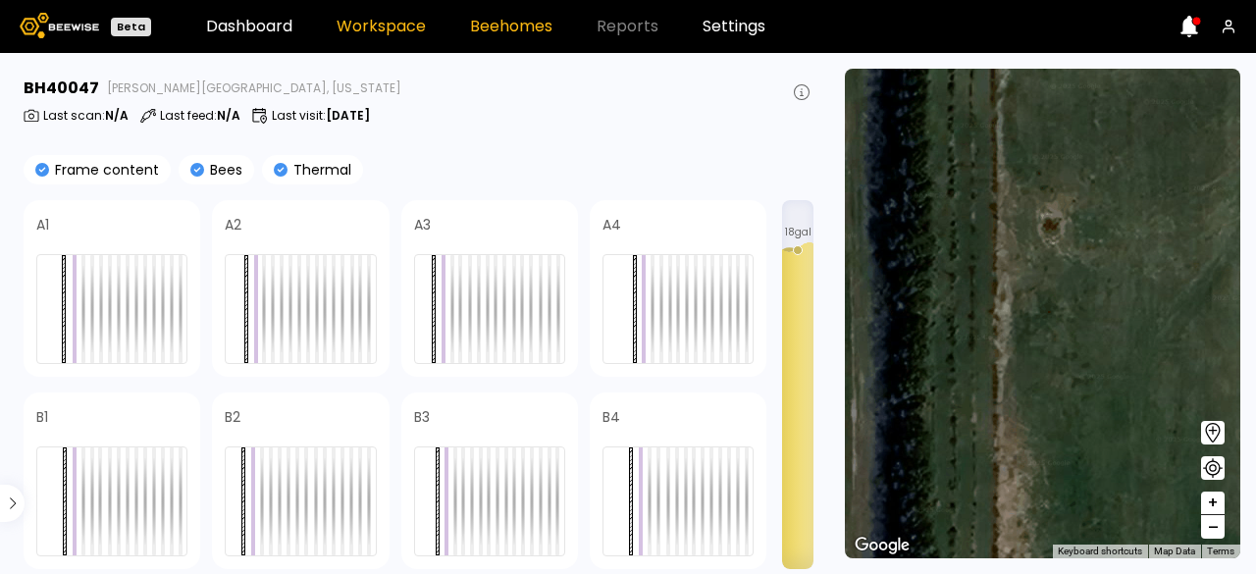
click at [362, 19] on link "Workspace" at bounding box center [380, 27] width 89 height 16
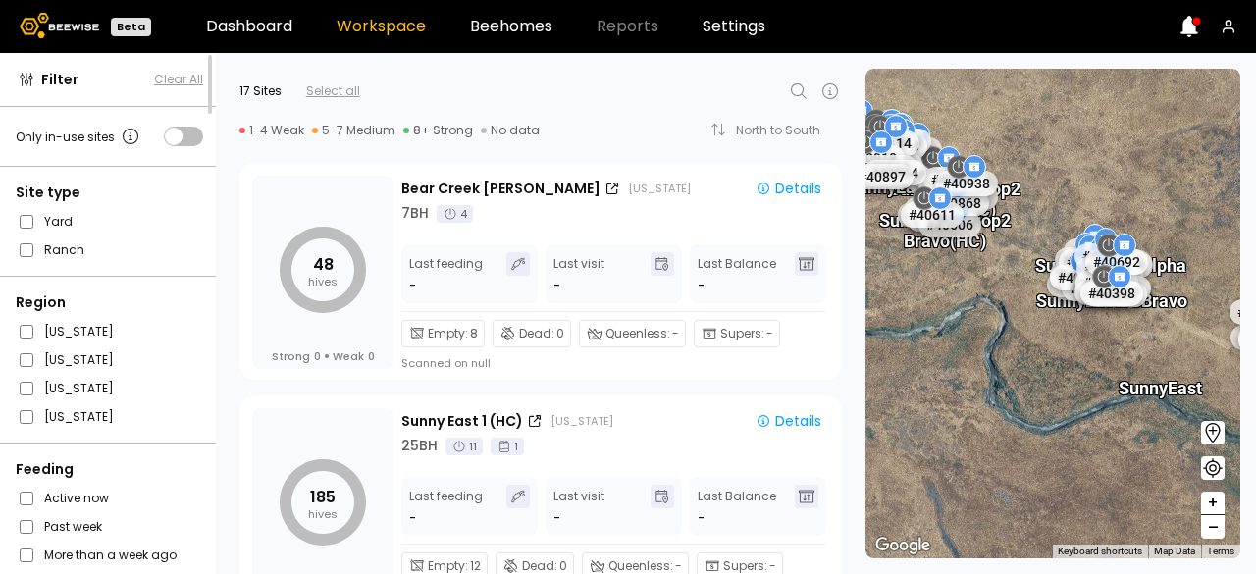
click at [1022, 433] on div "Sunny East Drop 2 Alpha (HC) Sunny East D3 Alpha Sunny East D3 Bravo # 40645 # …" at bounding box center [1052, 314] width 375 height 490
